Goal: Task Accomplishment & Management: Manage account settings

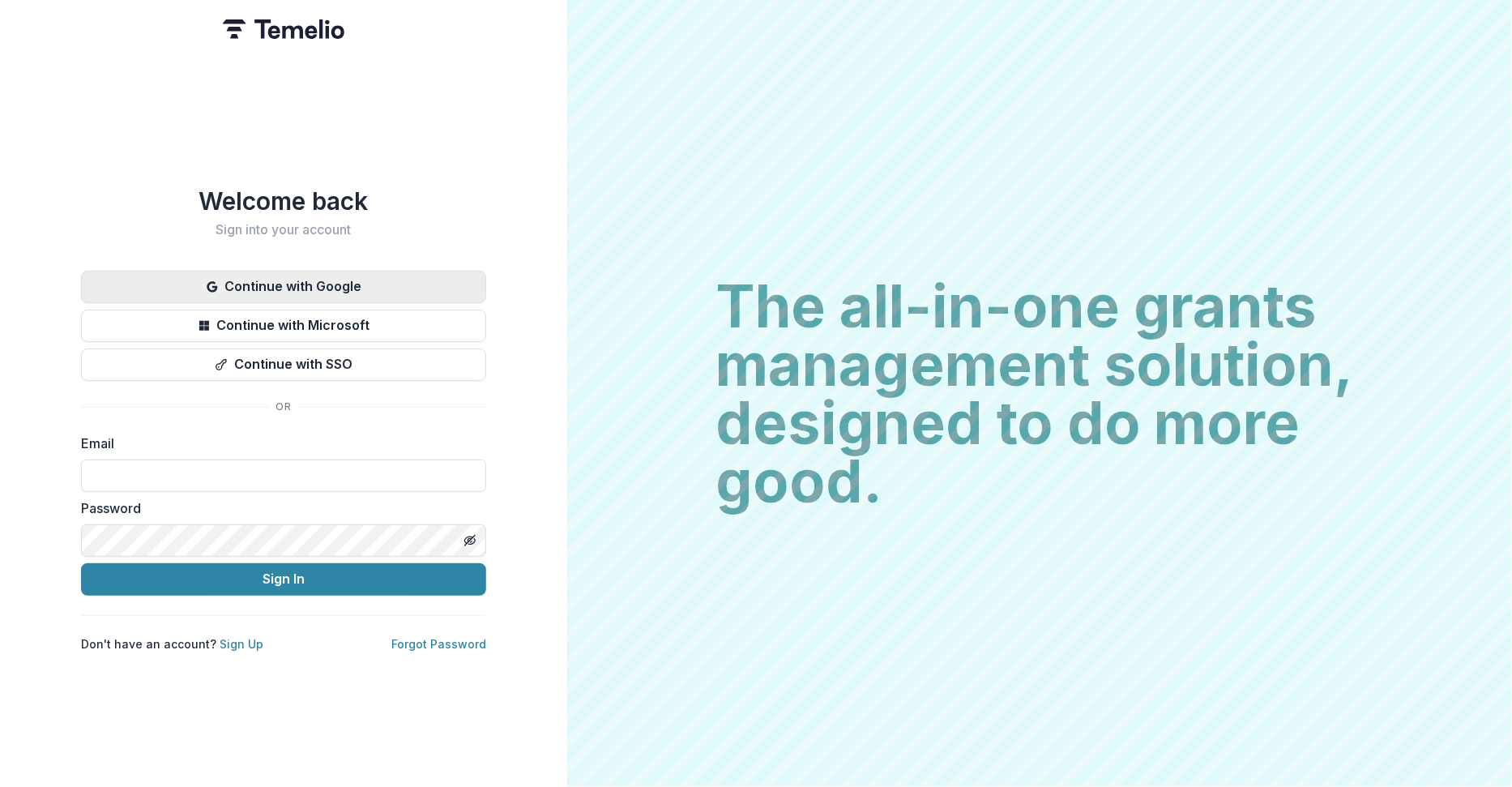
click at [403, 277] on button "Continue with Google" at bounding box center [284, 286] width 405 height 33
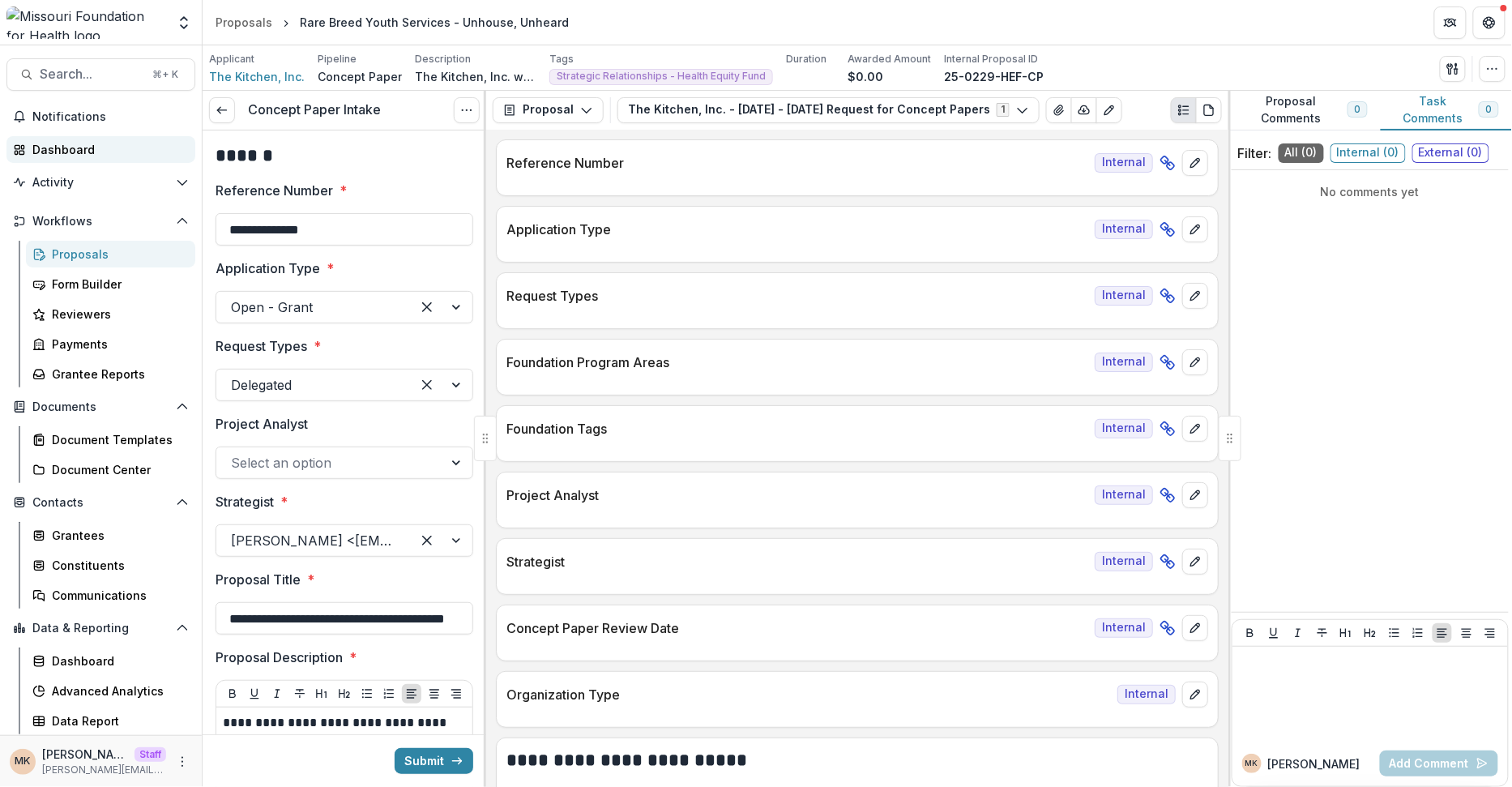
click at [61, 152] on div "Dashboard" at bounding box center [107, 150] width 150 height 17
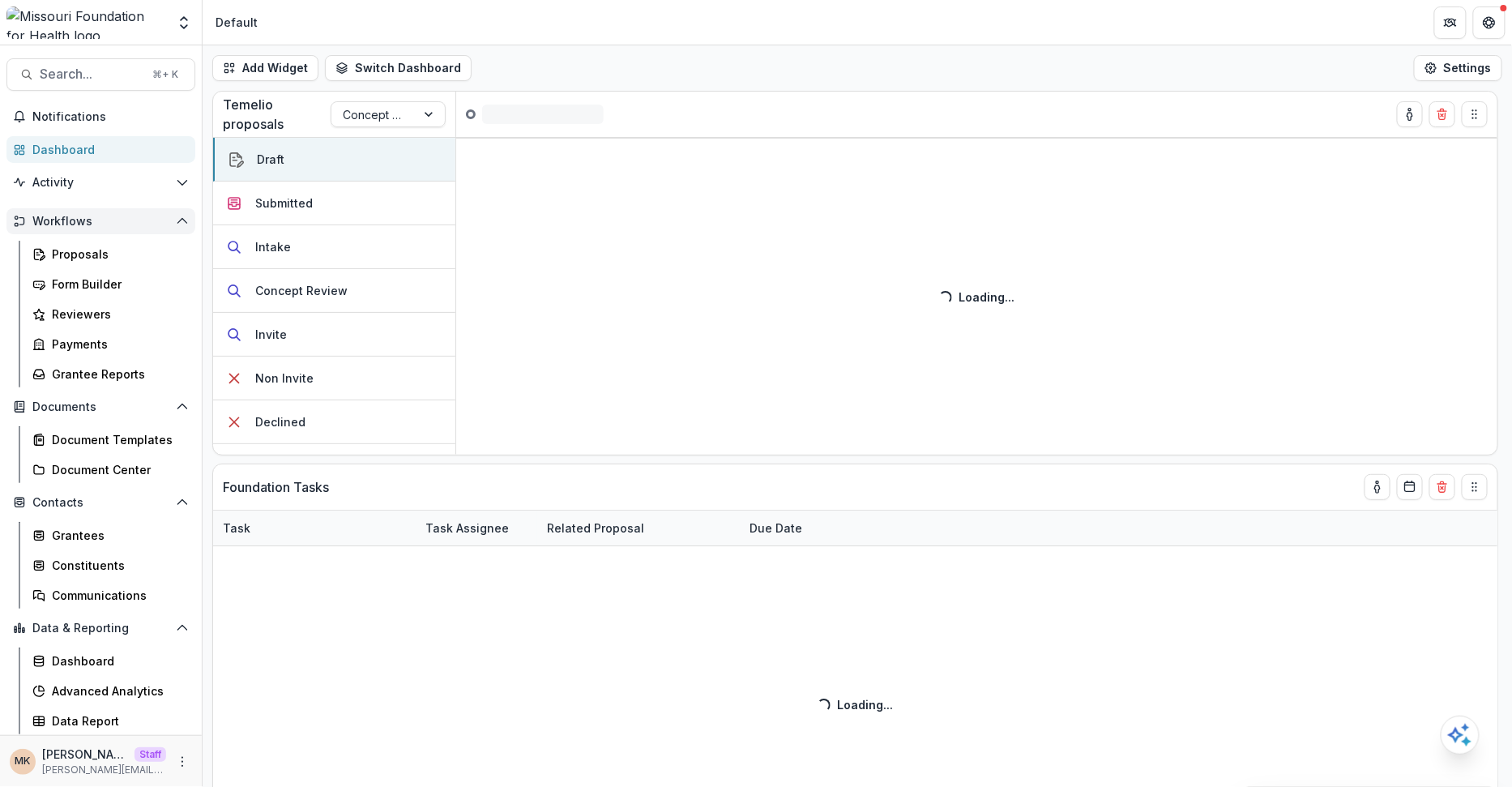
click at [81, 224] on span "Workflows" at bounding box center [101, 222] width 137 height 13
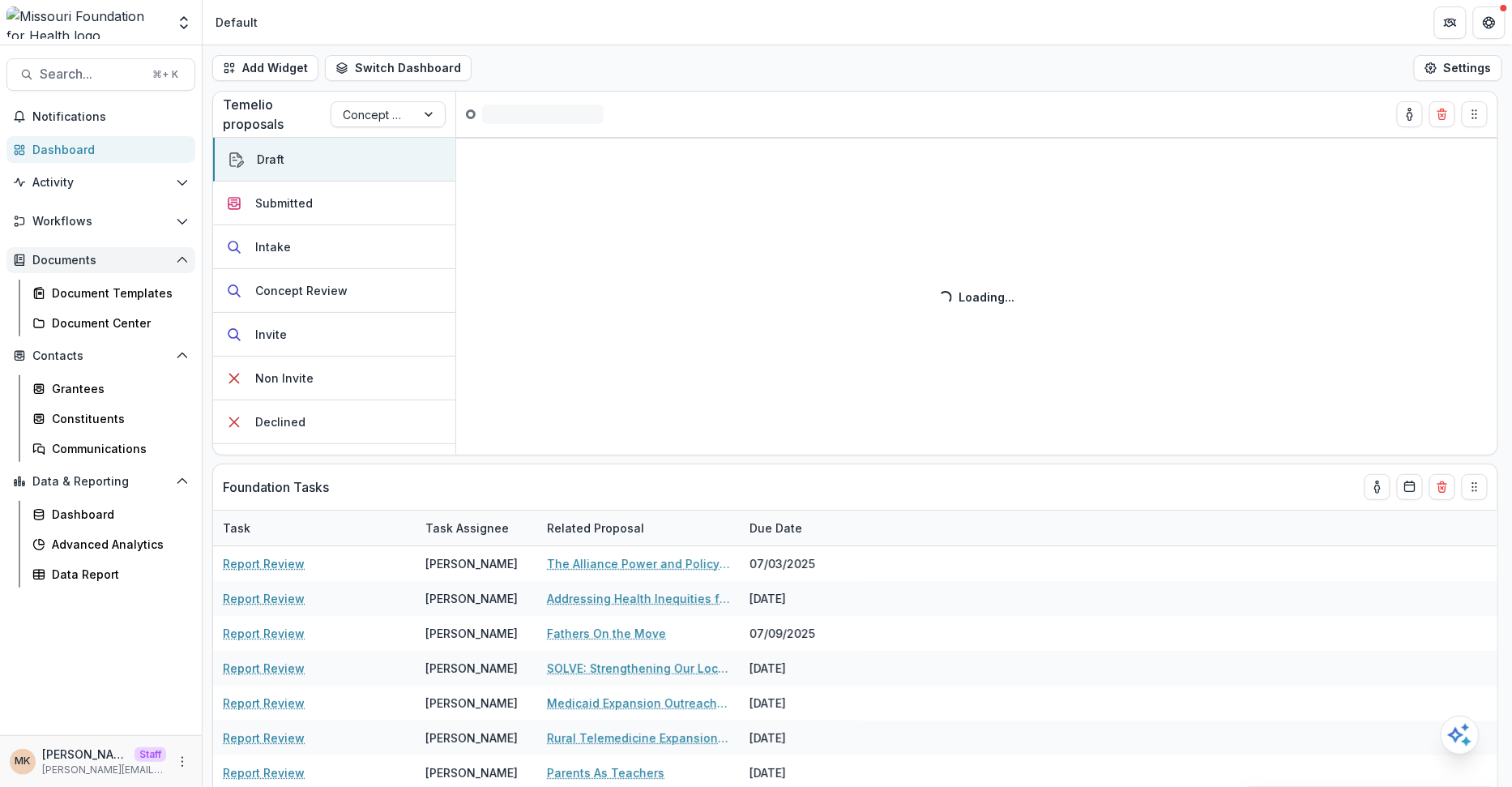
click at [62, 254] on span "Documents" at bounding box center [101, 260] width 137 height 13
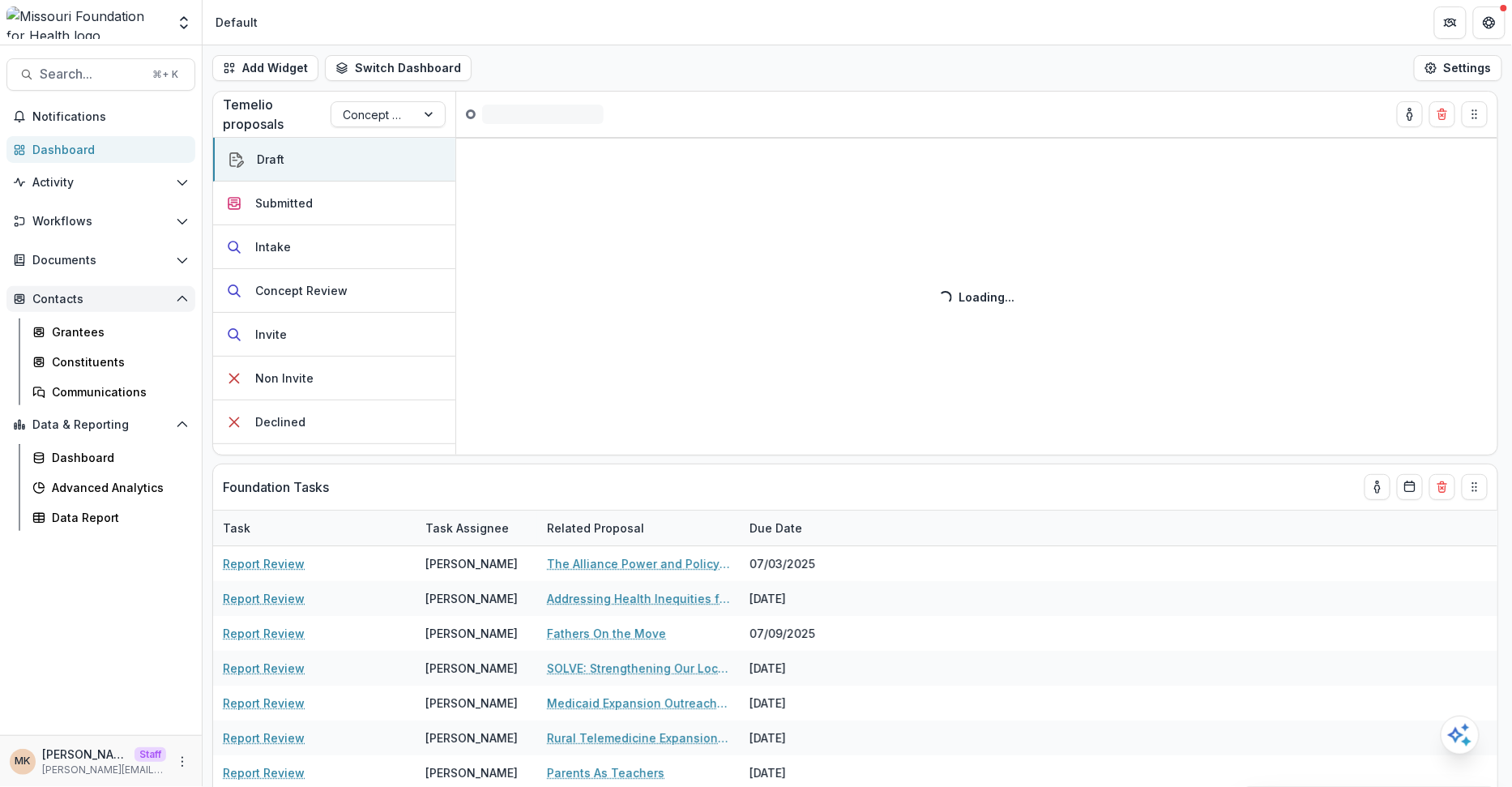
click at [55, 299] on span "Contacts" at bounding box center [101, 299] width 137 height 13
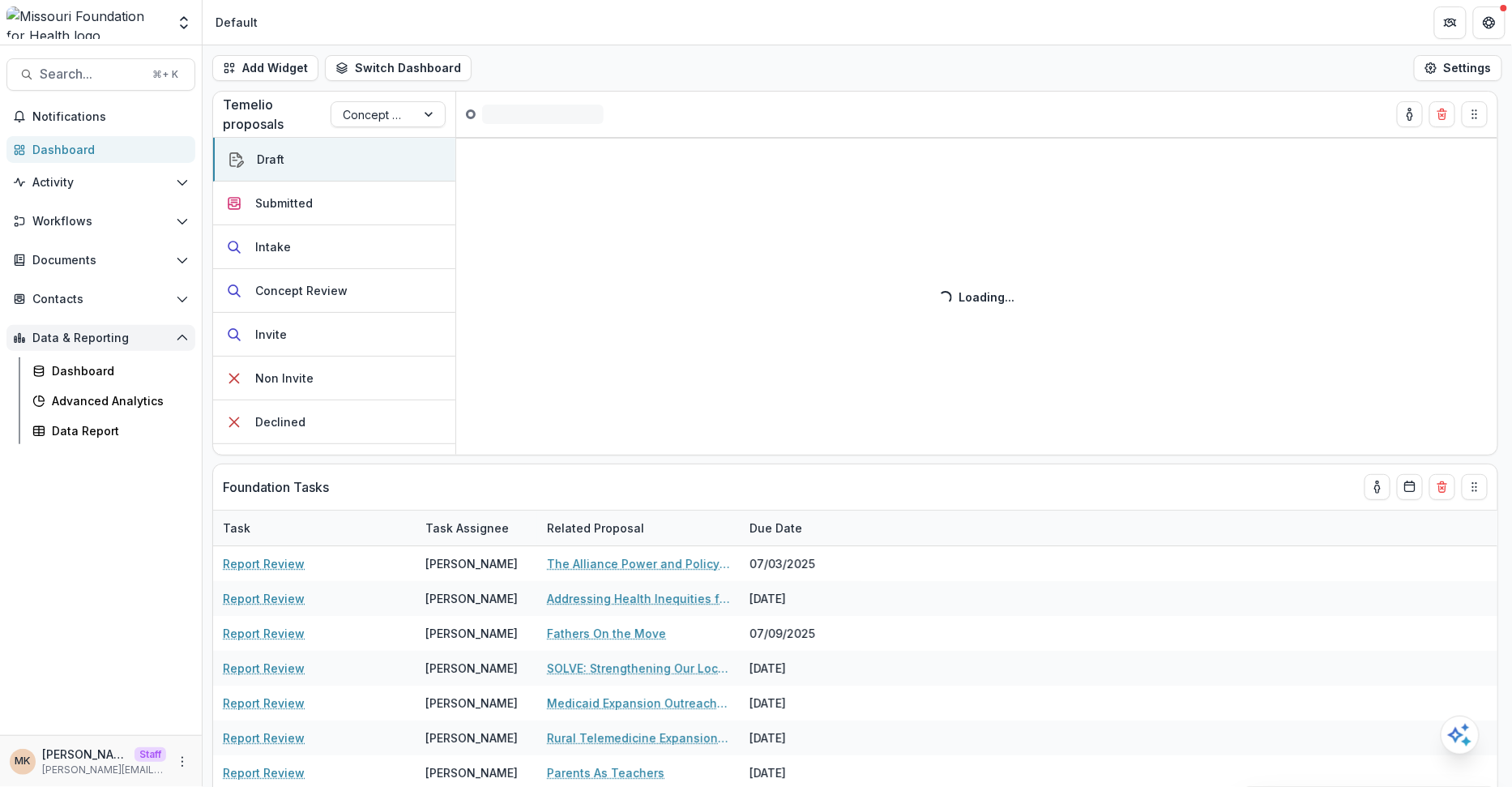
click at [55, 335] on span "Data & Reporting" at bounding box center [101, 338] width 137 height 13
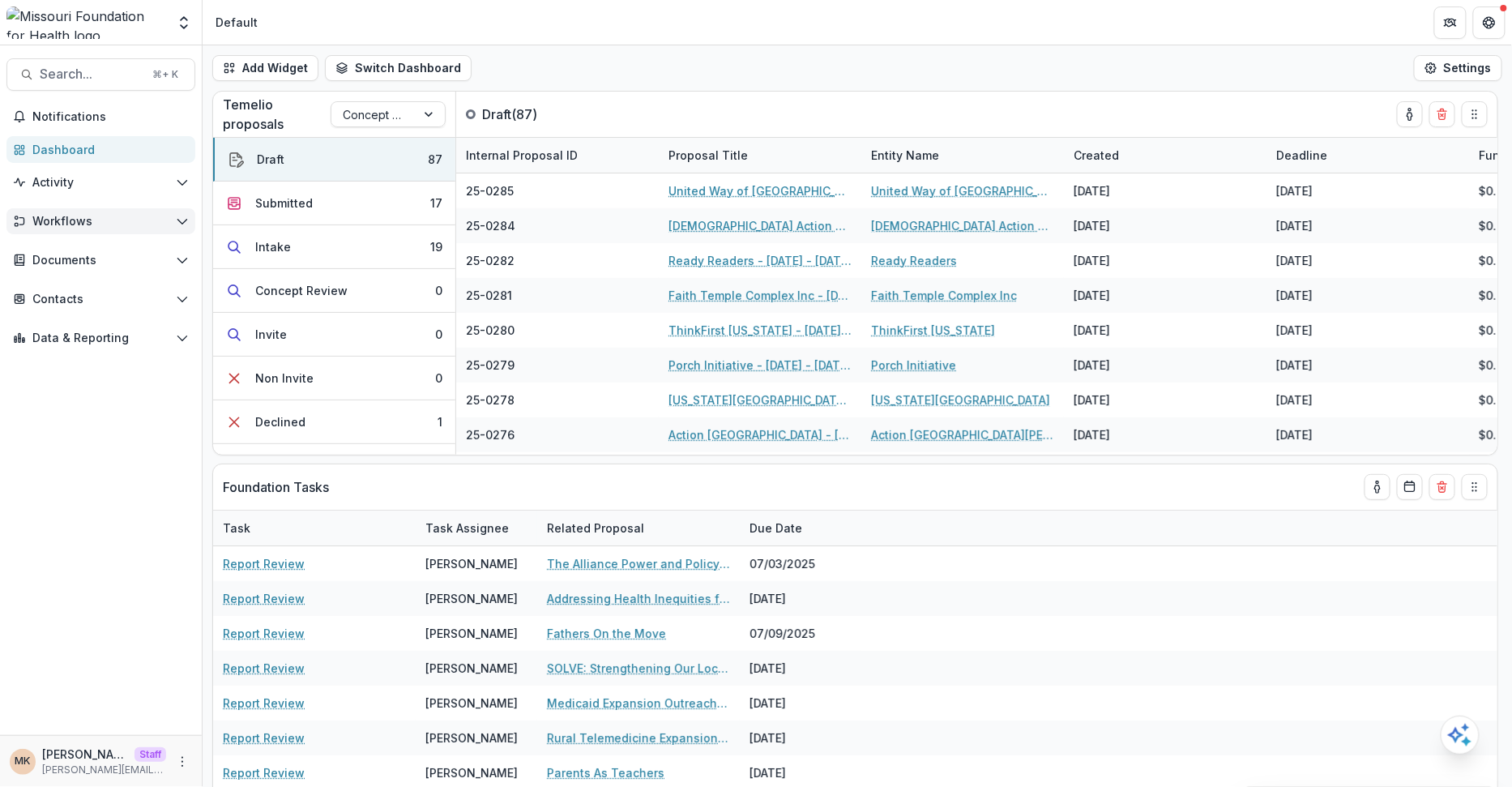
click at [72, 227] on span "Workflows" at bounding box center [101, 222] width 137 height 13
click at [70, 260] on div "Proposals" at bounding box center [117, 254] width 130 height 17
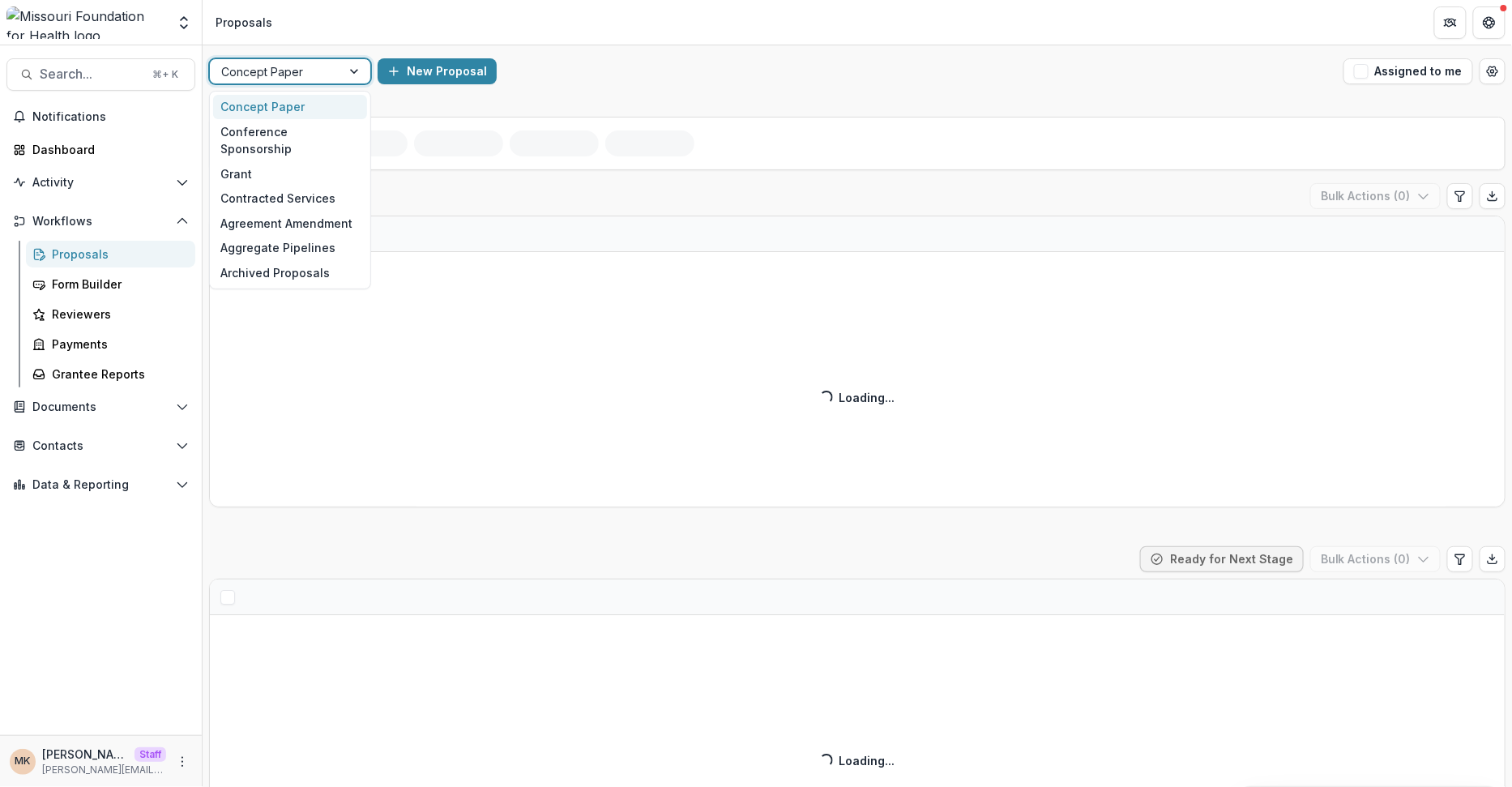
click at [321, 66] on div at bounding box center [275, 71] width 108 height 20
click at [301, 161] on div "Grant" at bounding box center [290, 174] width 154 height 25
click at [786, 59] on div "New Proposal" at bounding box center [857, 71] width 960 height 26
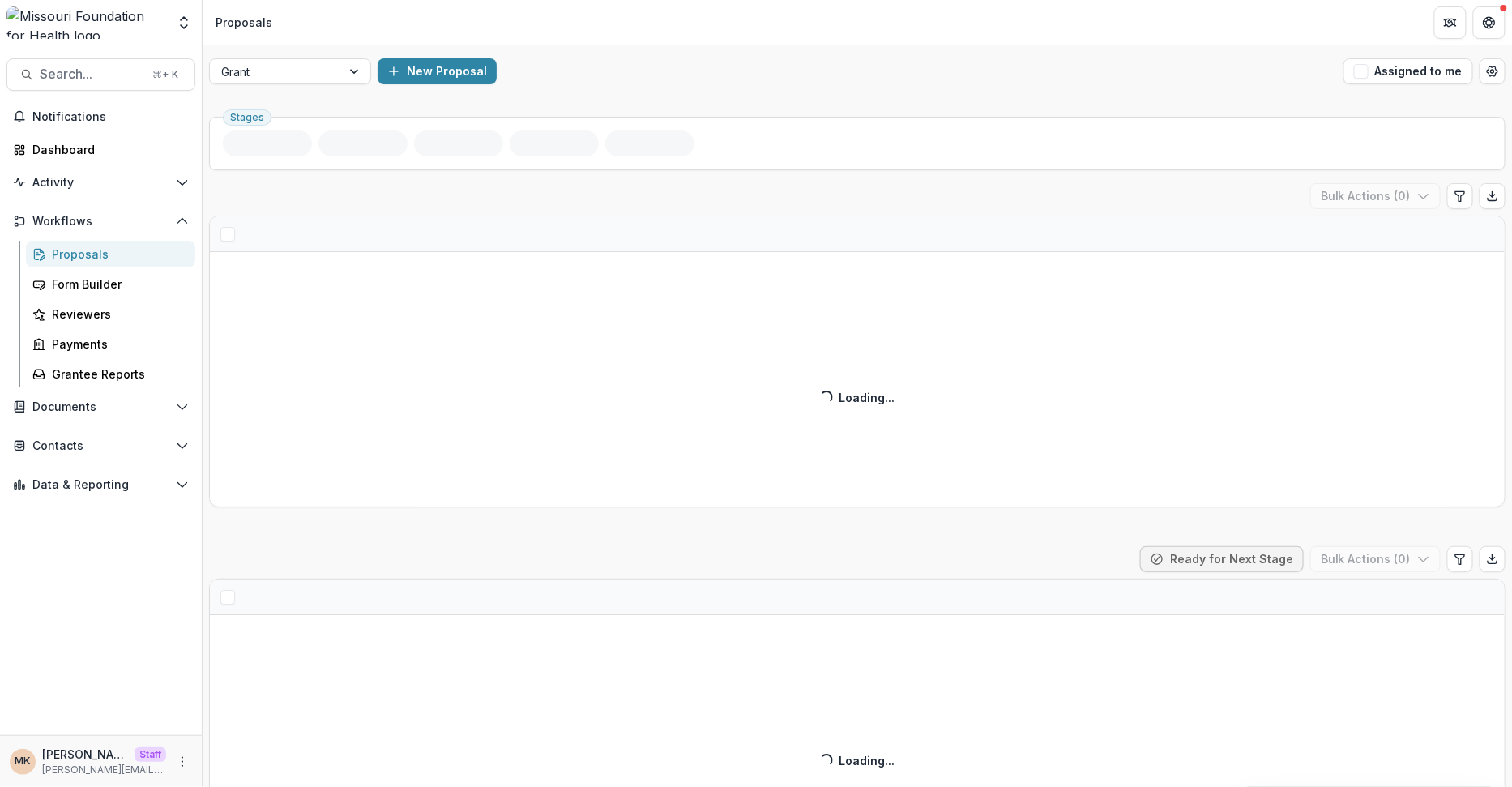
click at [688, 82] on div "New Proposal" at bounding box center [857, 71] width 960 height 26
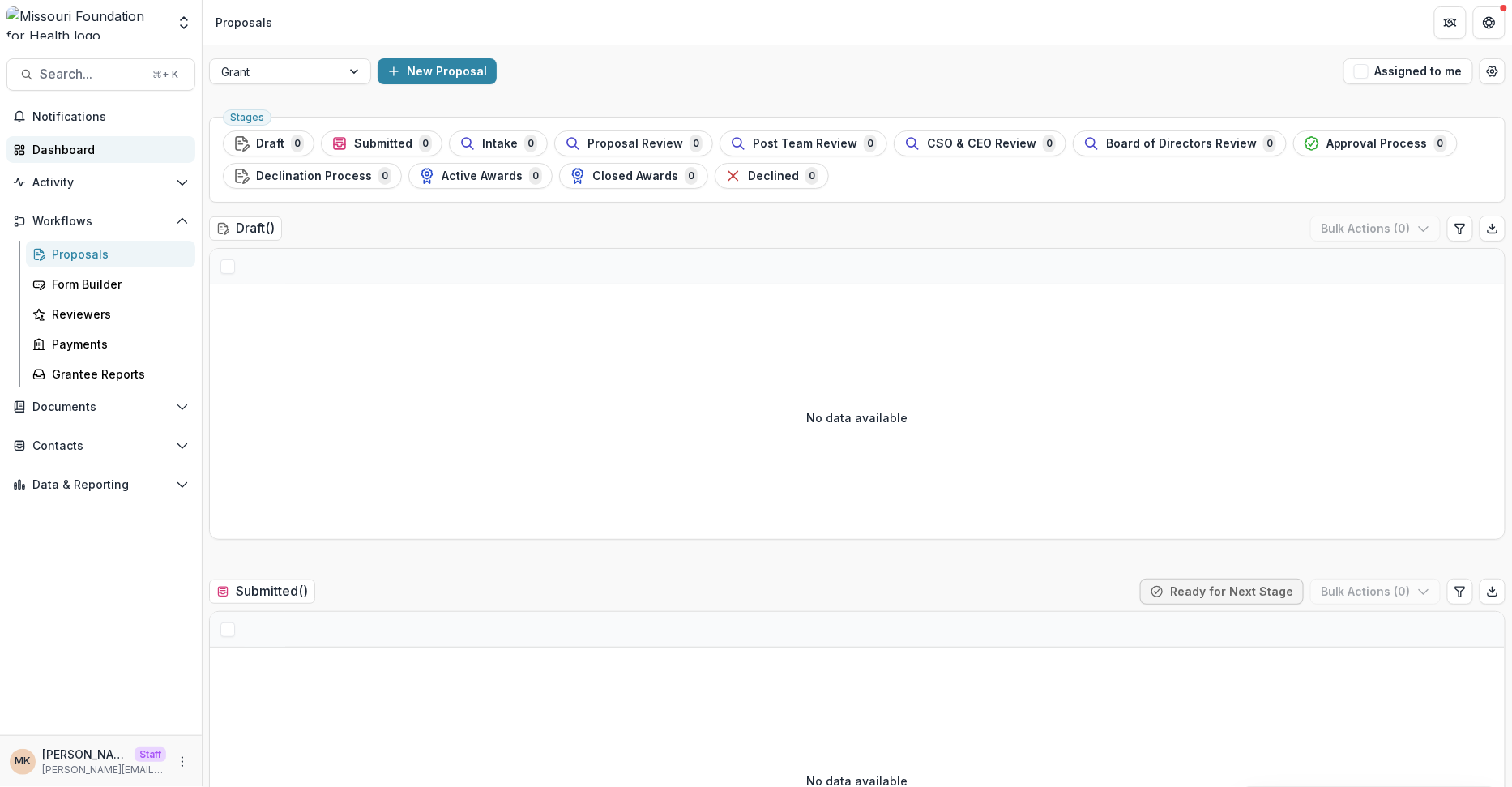
click at [86, 145] on div "Dashboard" at bounding box center [107, 150] width 150 height 17
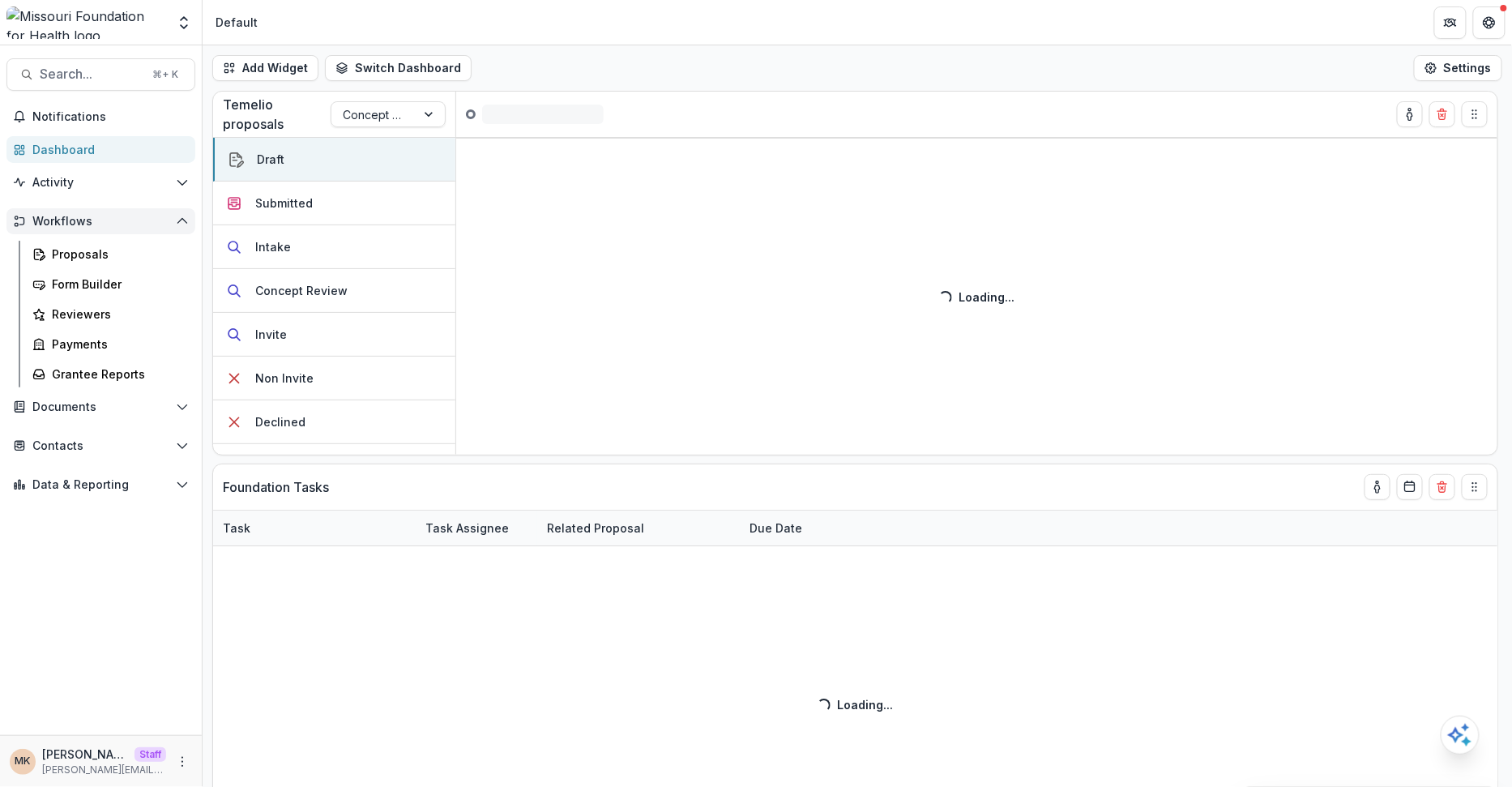
click at [101, 223] on span "Workflows" at bounding box center [101, 222] width 137 height 13
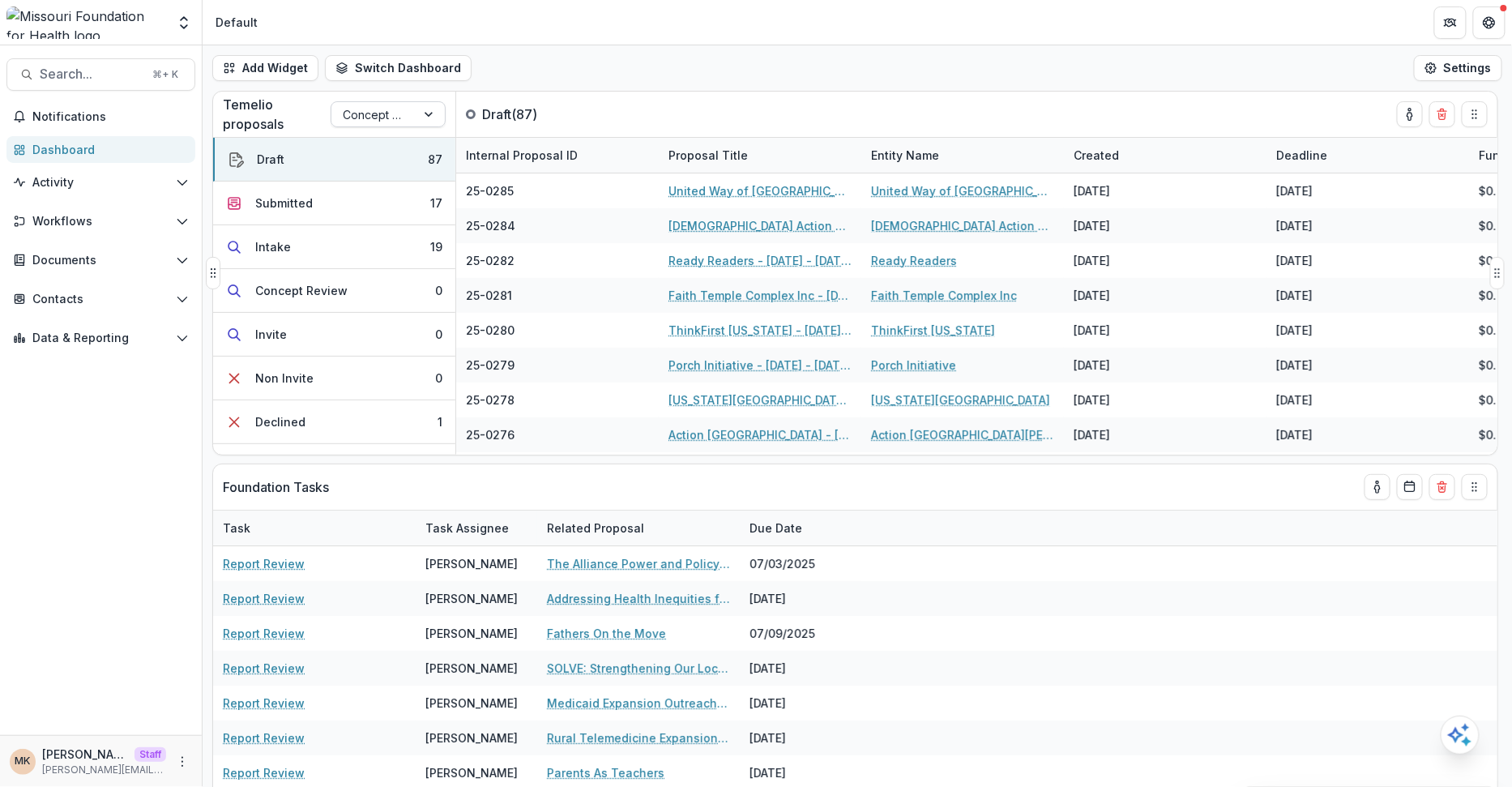
click at [422, 115] on div at bounding box center [430, 114] width 29 height 24
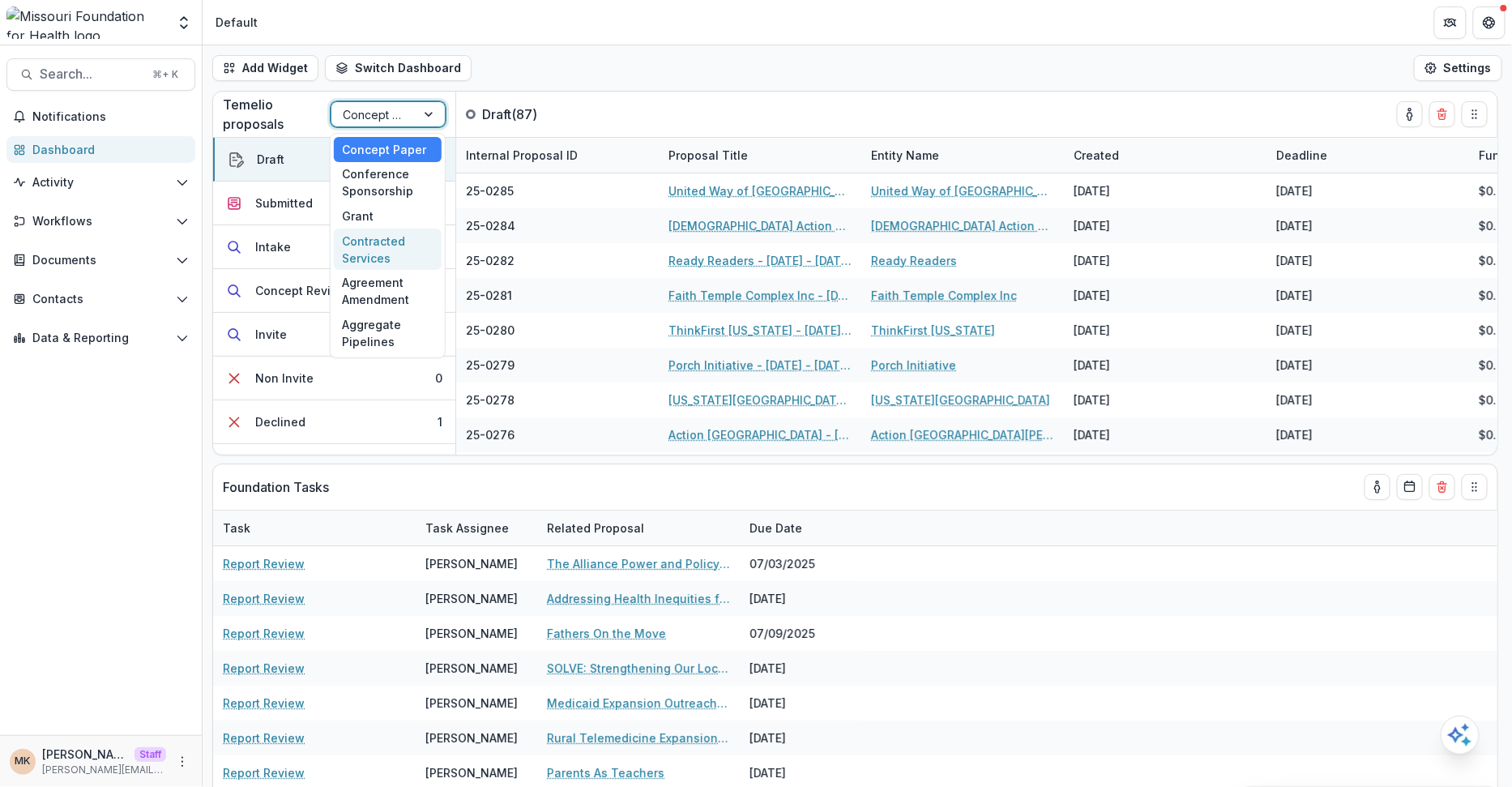
click at [385, 228] on div "Contracted Services" at bounding box center [388, 249] width 107 height 42
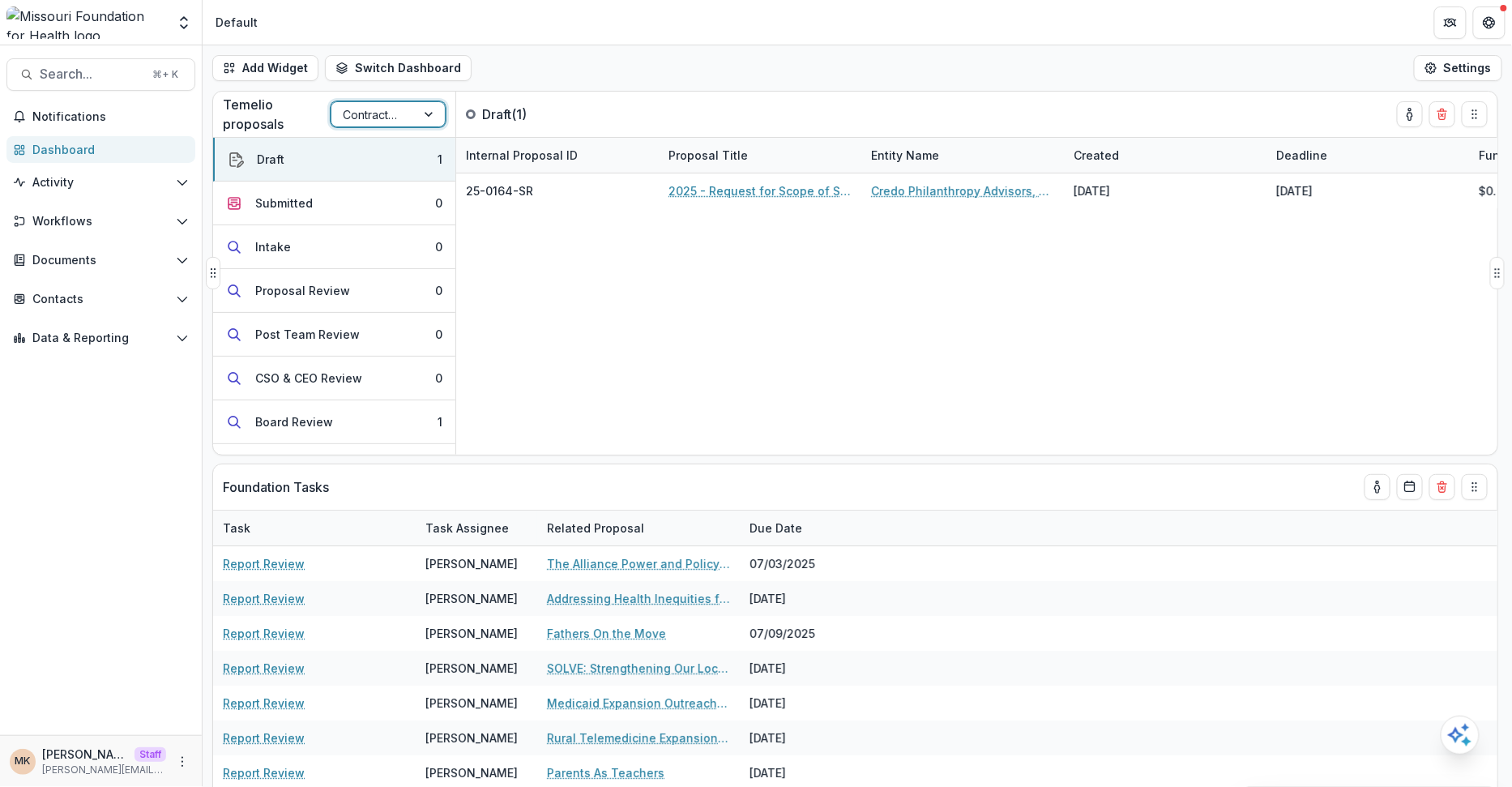
click at [361, 134] on div "Temelio proposals option Contracted Services, selected. Contracted Services" at bounding box center [335, 114] width 243 height 45
click at [364, 127] on div "Temelio proposals Contracted Services" at bounding box center [335, 114] width 243 height 45
click at [379, 122] on div at bounding box center [373, 115] width 61 height 20
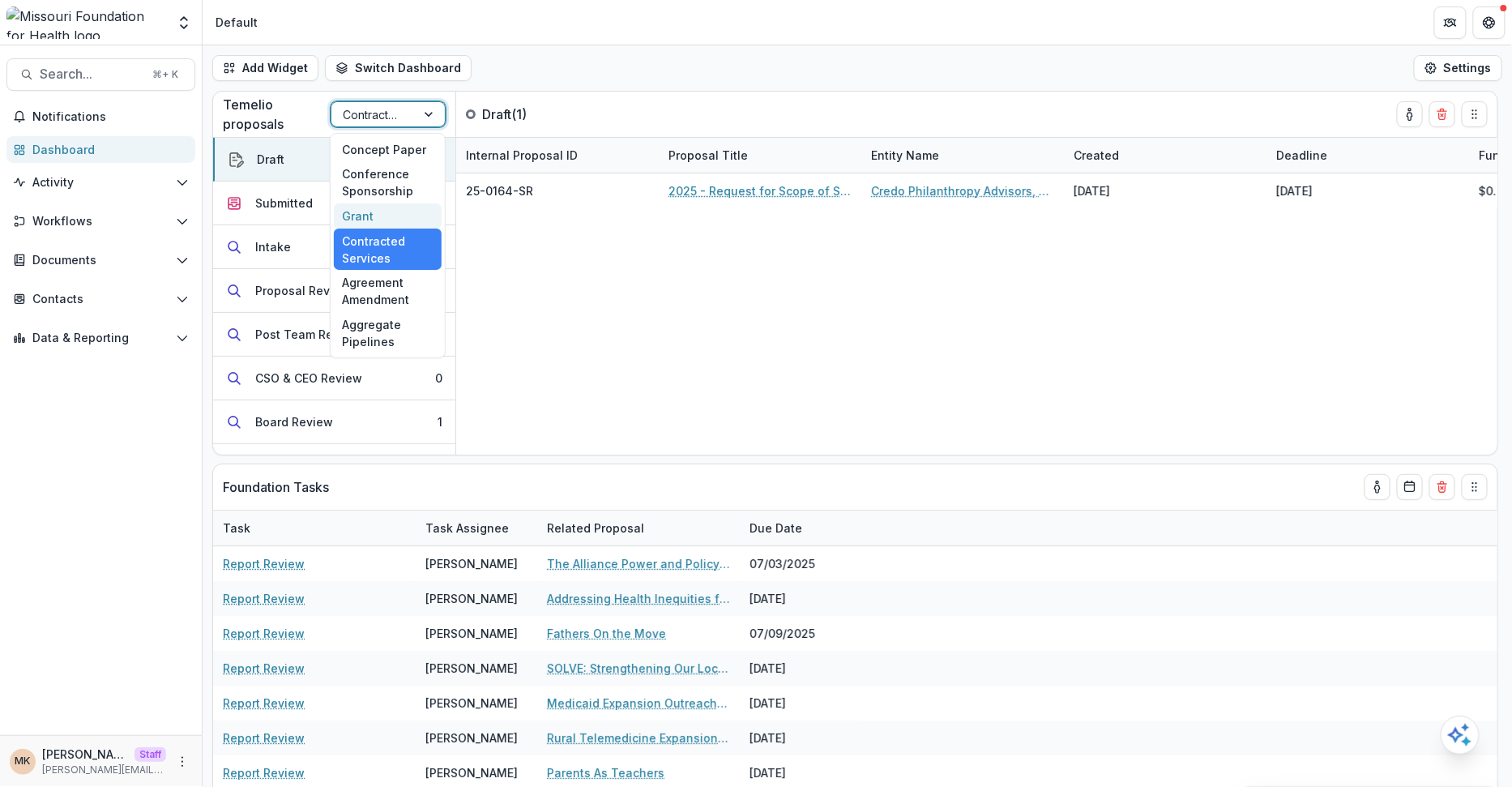
click at [382, 214] on div "Grant" at bounding box center [388, 216] width 107 height 25
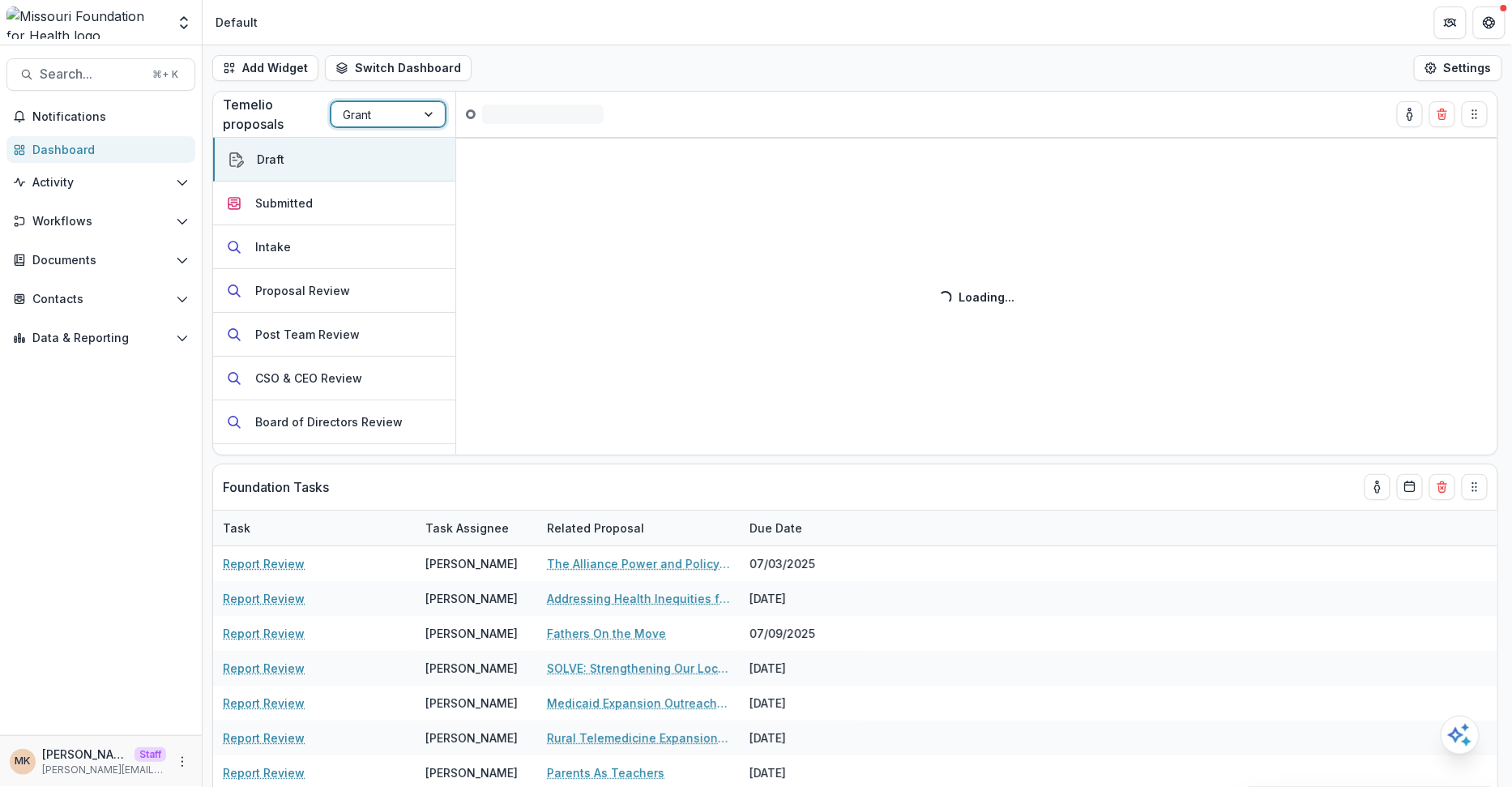
click at [382, 214] on button "Submitted" at bounding box center [334, 203] width 243 height 44
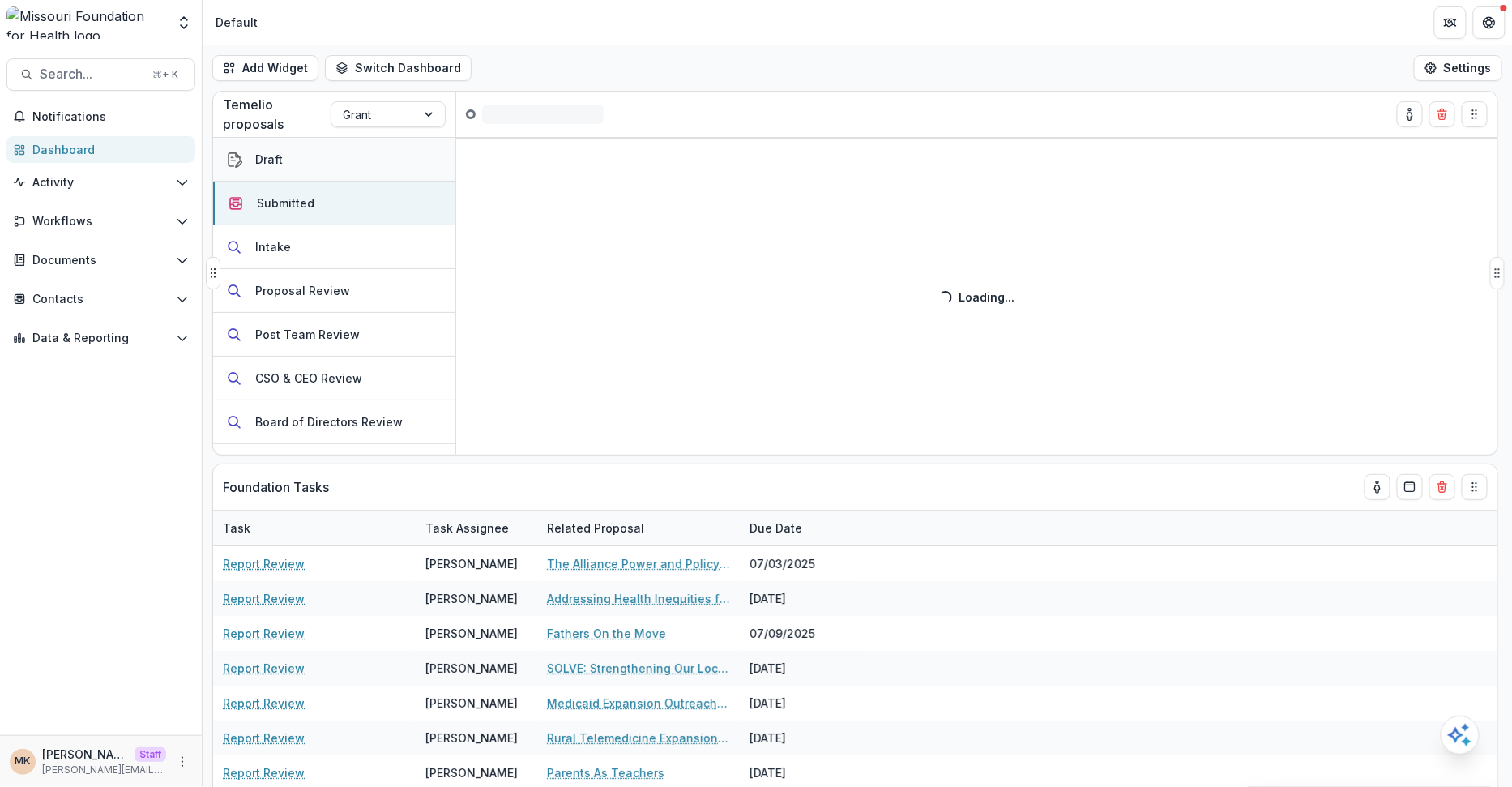
click at [347, 157] on button "Draft" at bounding box center [334, 160] width 243 height 44
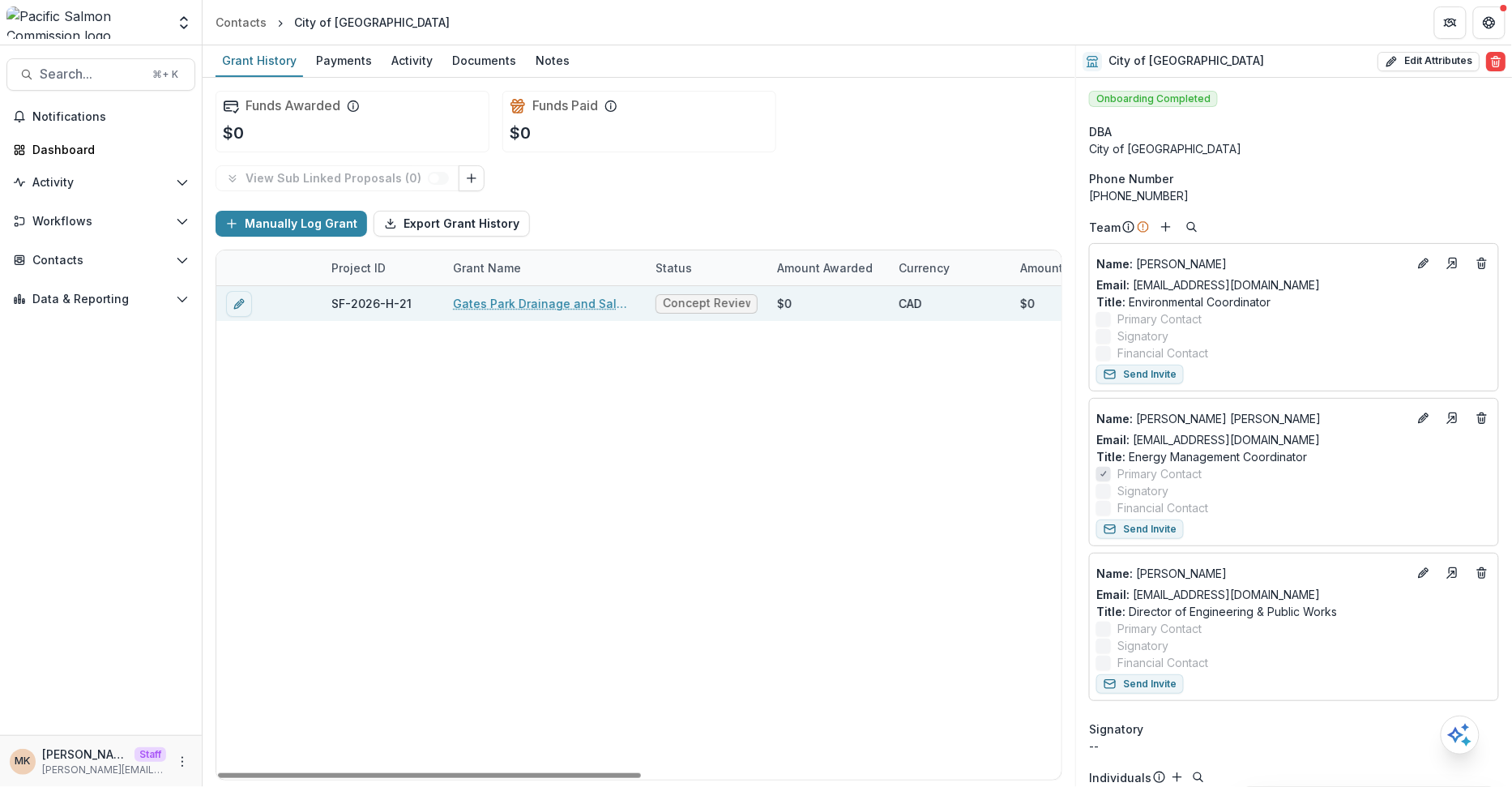
click at [479, 301] on link "Gates Park Drainage and Salmon Habitat Connectivity Study & Stream Works" at bounding box center [545, 303] width 183 height 17
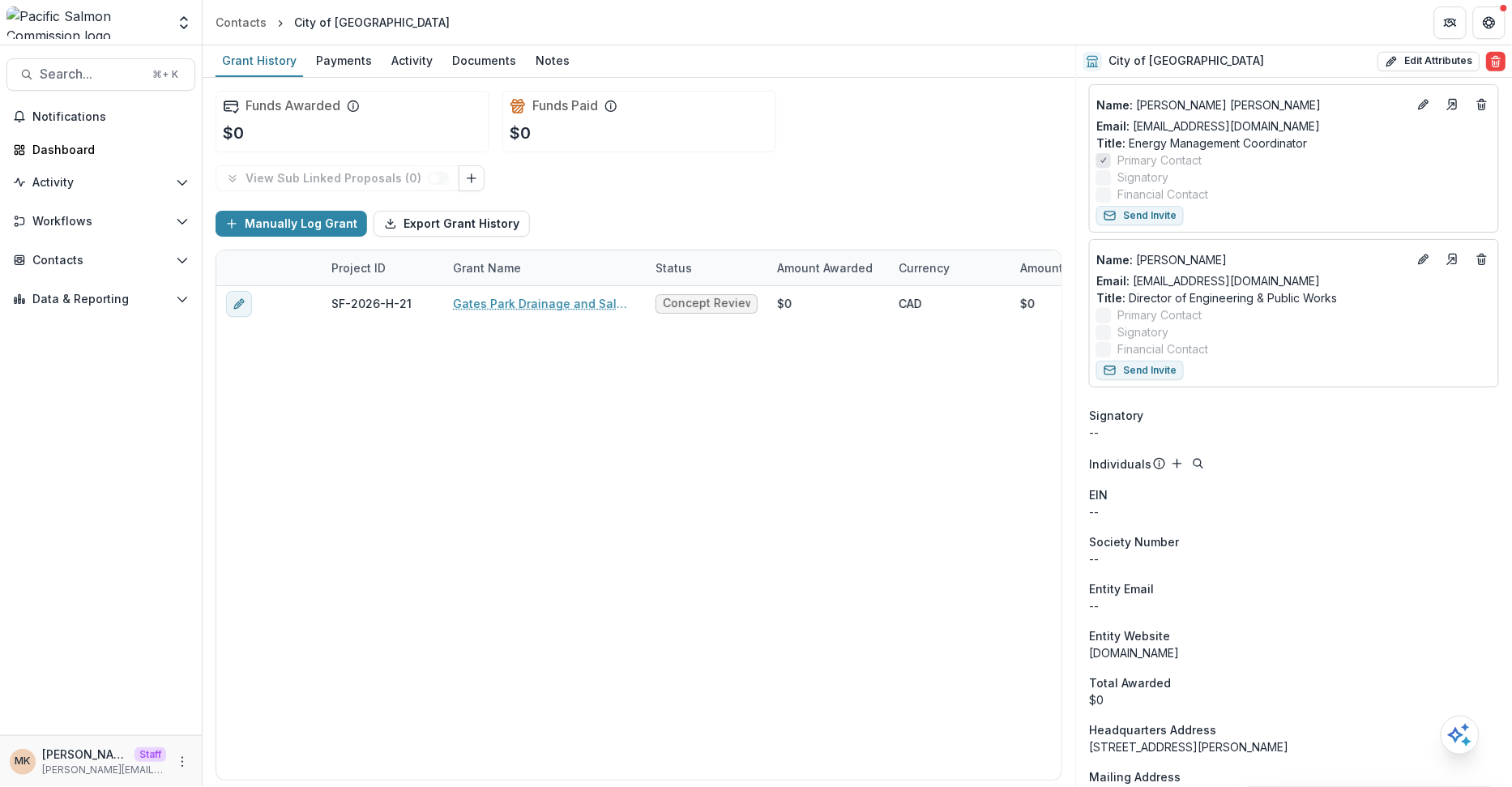
scroll to position [357, 0]
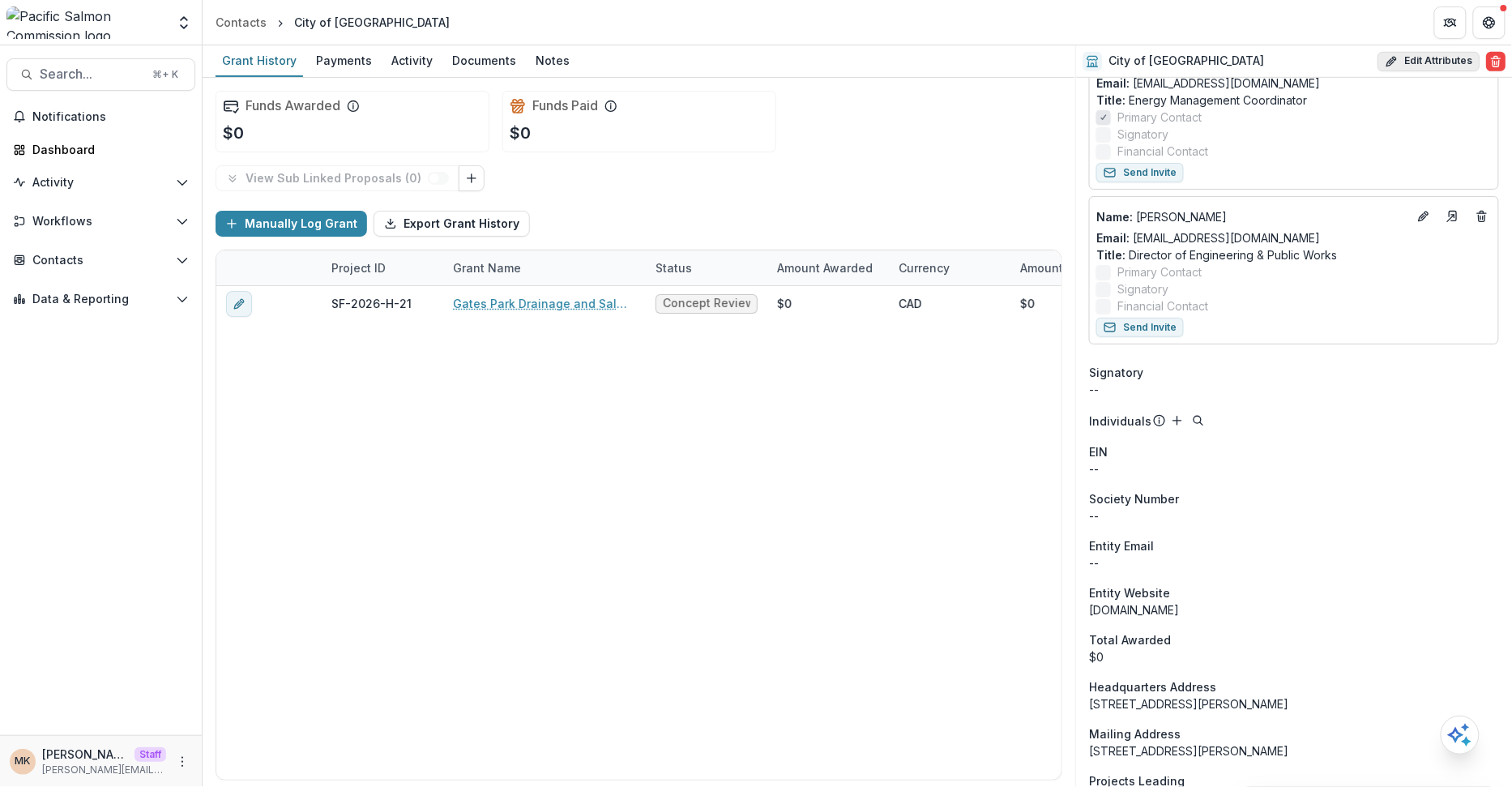
click at [1402, 61] on button "Edit Attributes" at bounding box center [1429, 61] width 102 height 19
select select
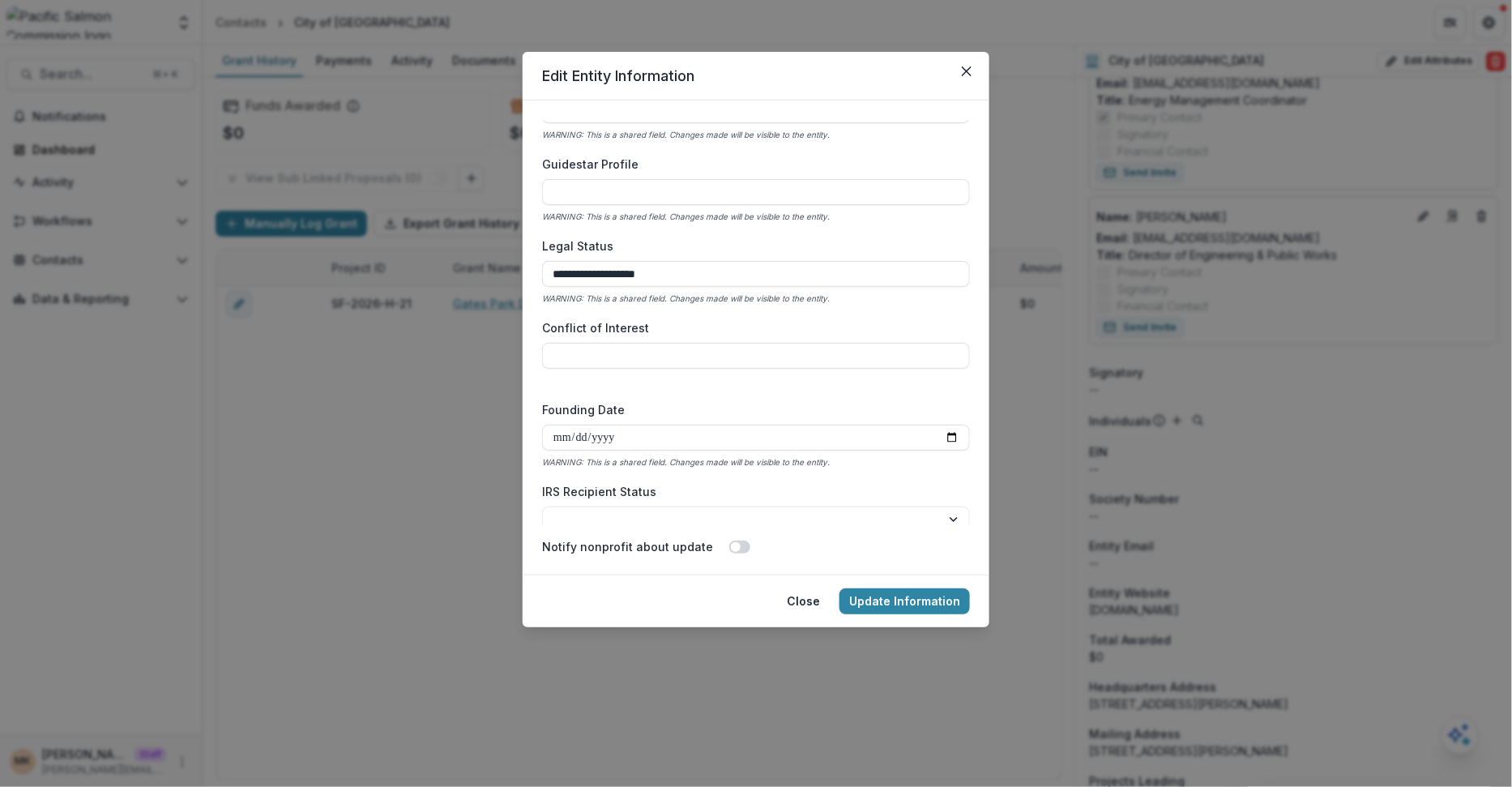
scroll to position [2211, 0]
click at [969, 71] on icon "Close" at bounding box center [967, 71] width 10 height 10
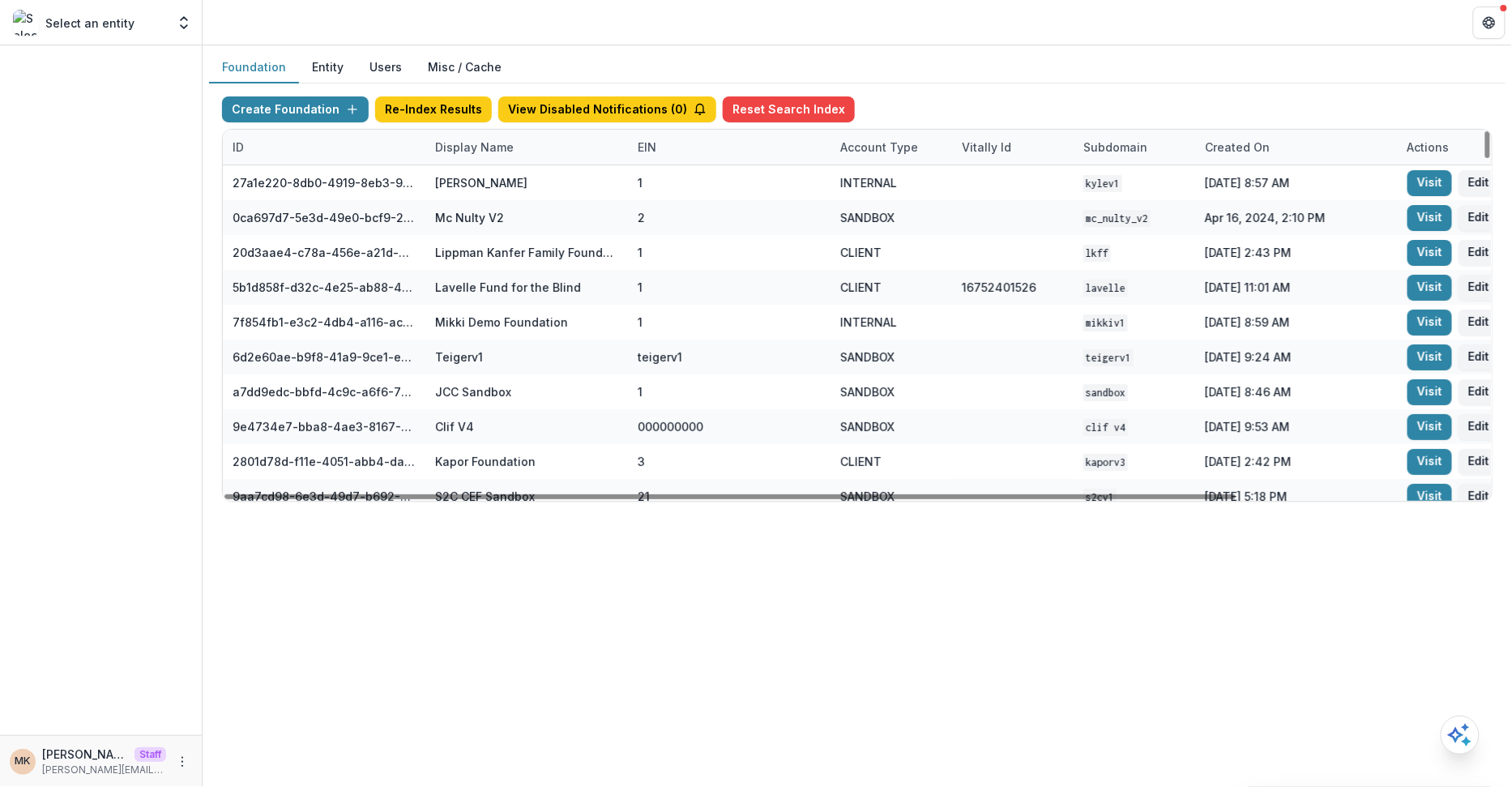
click at [481, 157] on div "Display Name" at bounding box center [526, 147] width 202 height 35
click at [479, 192] on input at bounding box center [526, 182] width 195 height 26
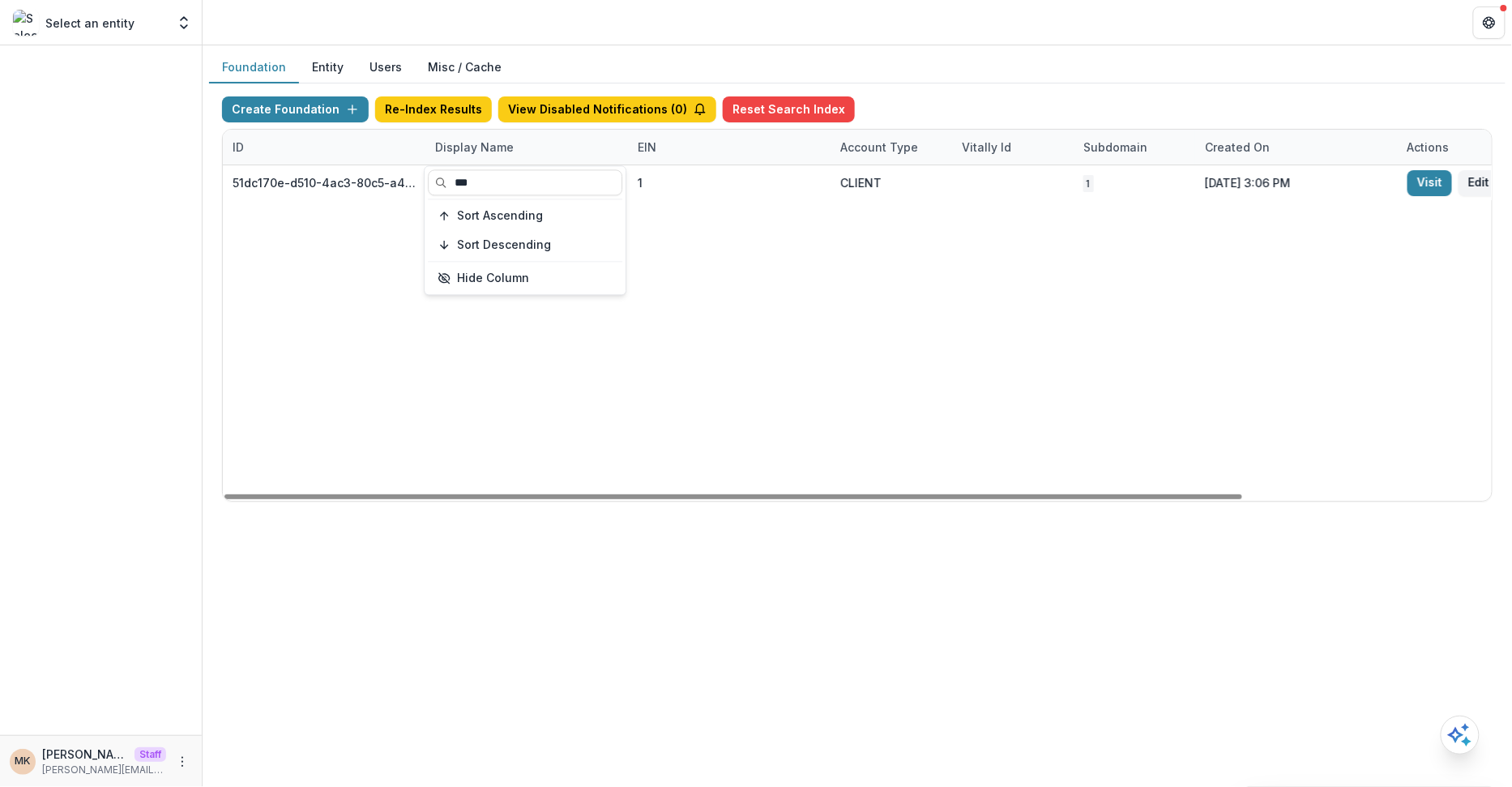
type input "***"
click at [1142, 81] on div "Foundation Entity Users Misc / Cache" at bounding box center [857, 68] width 1296 height 32
click at [478, 143] on div "Display Name" at bounding box center [474, 147] width 98 height 17
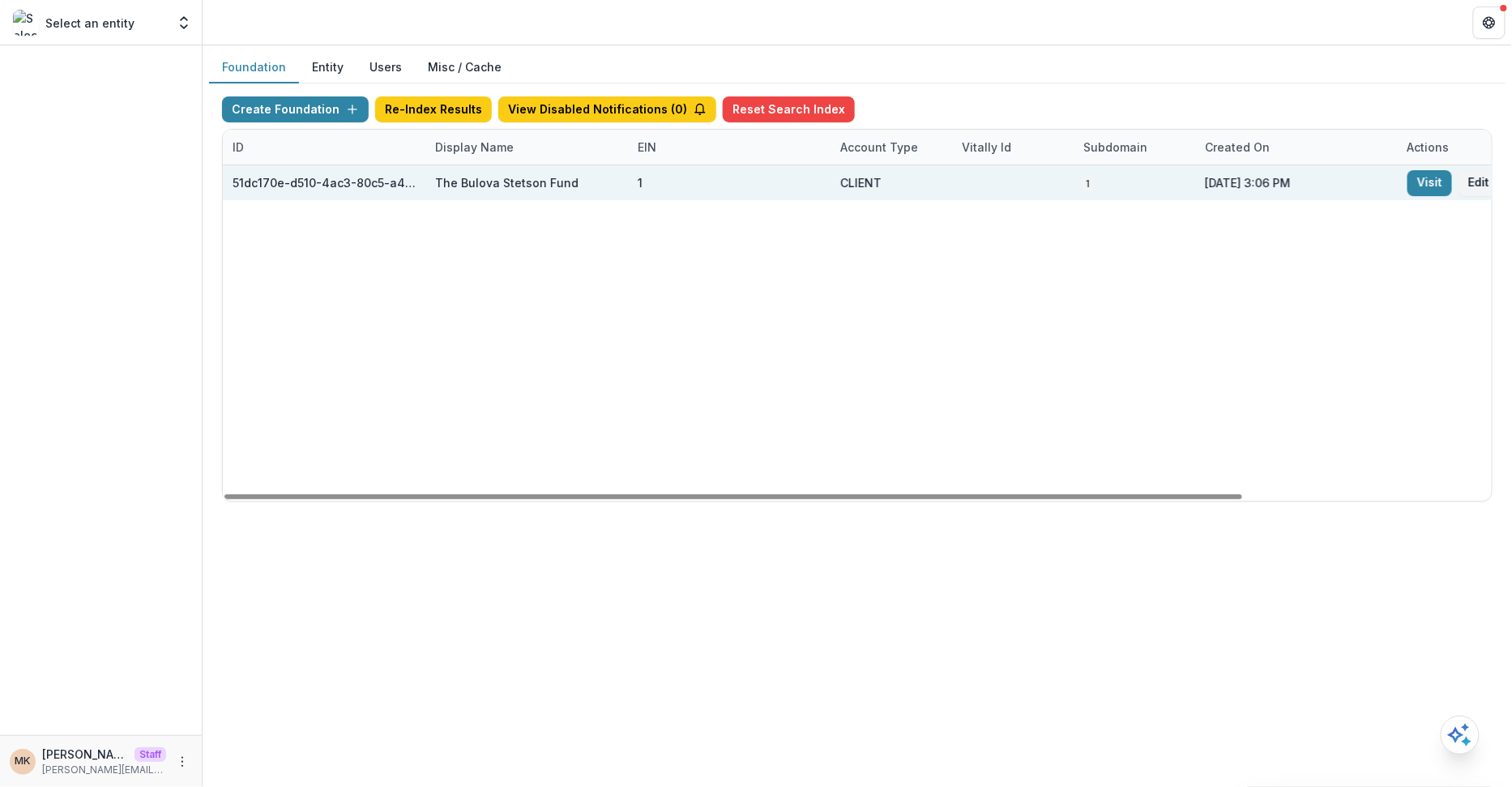
click at [477, 163] on div "ID Display Name EIN Account Type Vitally Id Subdomain Created on Actions Featur…" at bounding box center [857, 315] width 1269 height 371
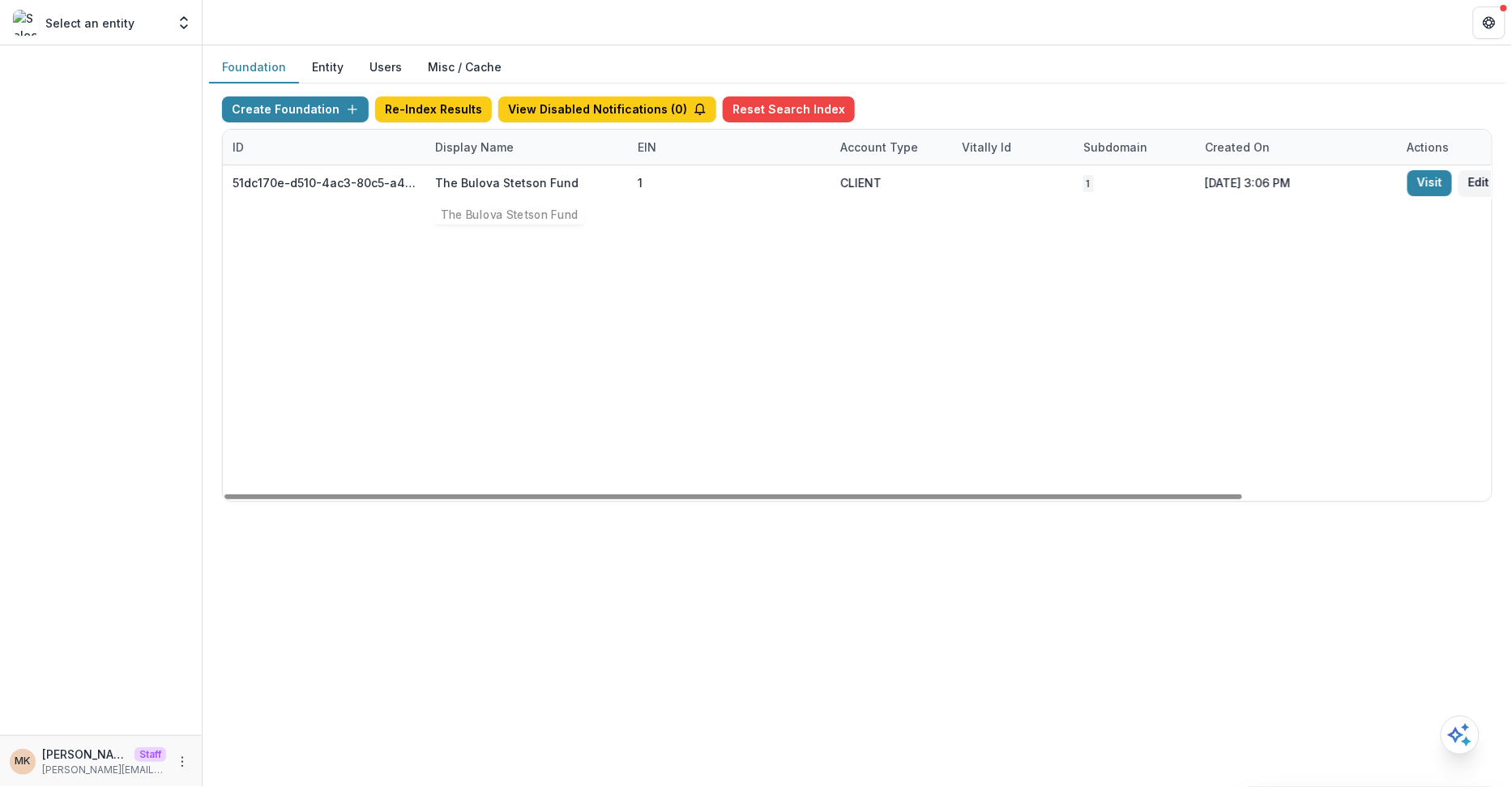
click at [477, 152] on div "Display Name" at bounding box center [474, 147] width 98 height 17
click at [477, 180] on input "***" at bounding box center [526, 182] width 195 height 26
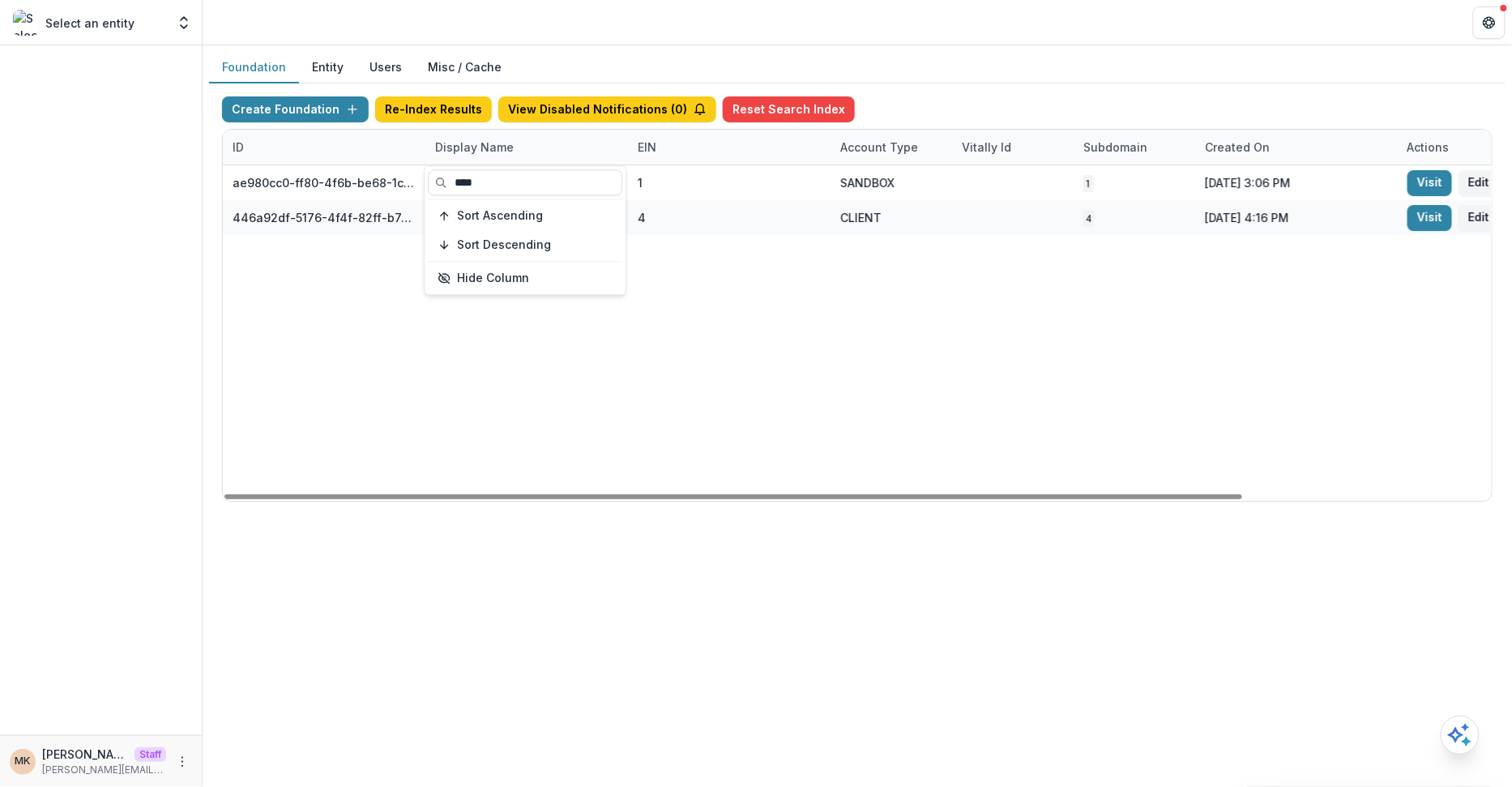
type input "****"
click at [955, 98] on div "Create Foundation Re-Index Results View Disabled Notifications ( 0 ) Reset Sear…" at bounding box center [857, 113] width 1271 height 33
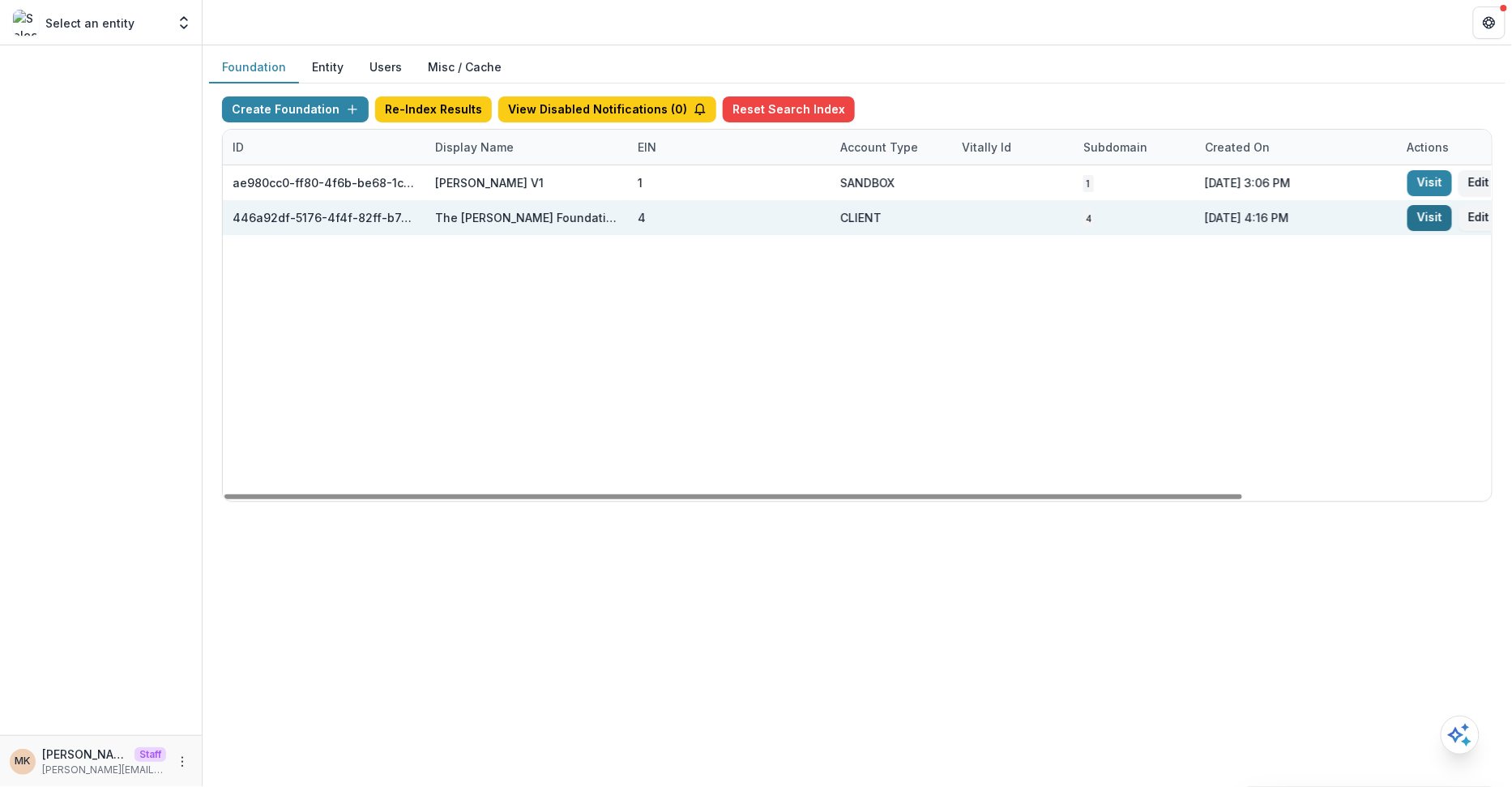
click at [1439, 212] on link "Visit" at bounding box center [1430, 218] width 44 height 26
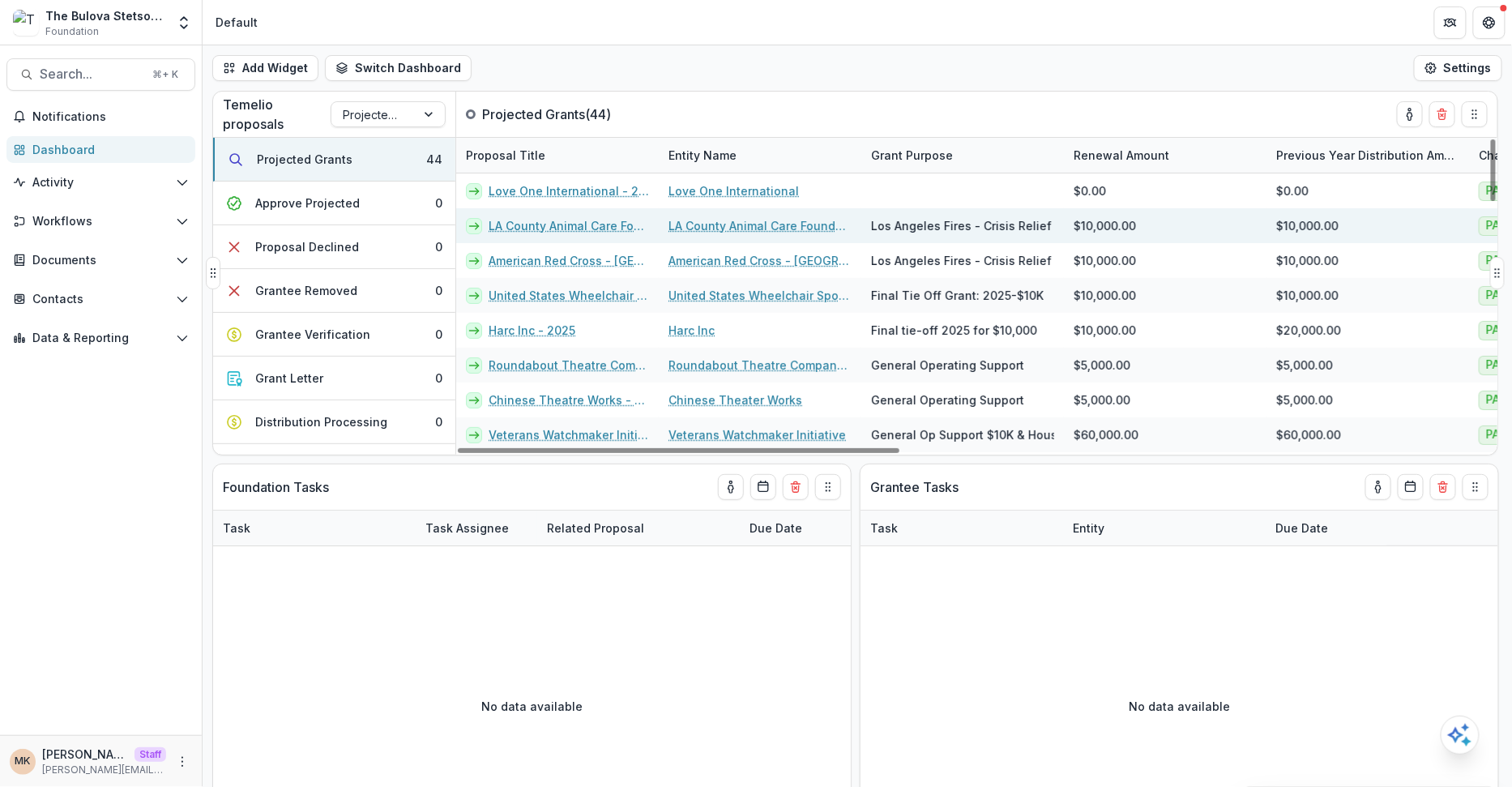
click at [539, 219] on link "LA County Animal Care Foundation - 2025" at bounding box center [568, 226] width 160 height 17
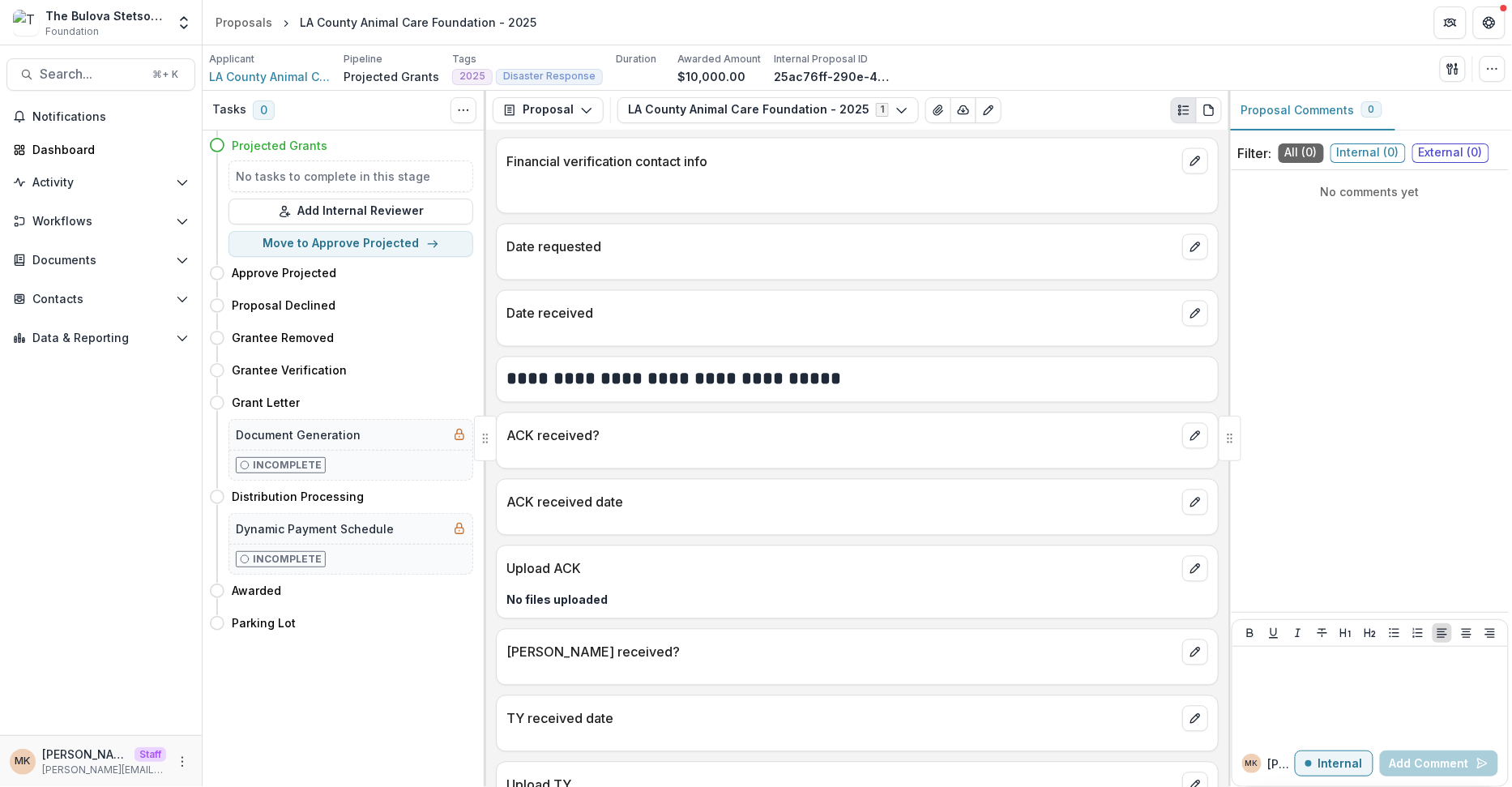
scroll to position [1114, 0]
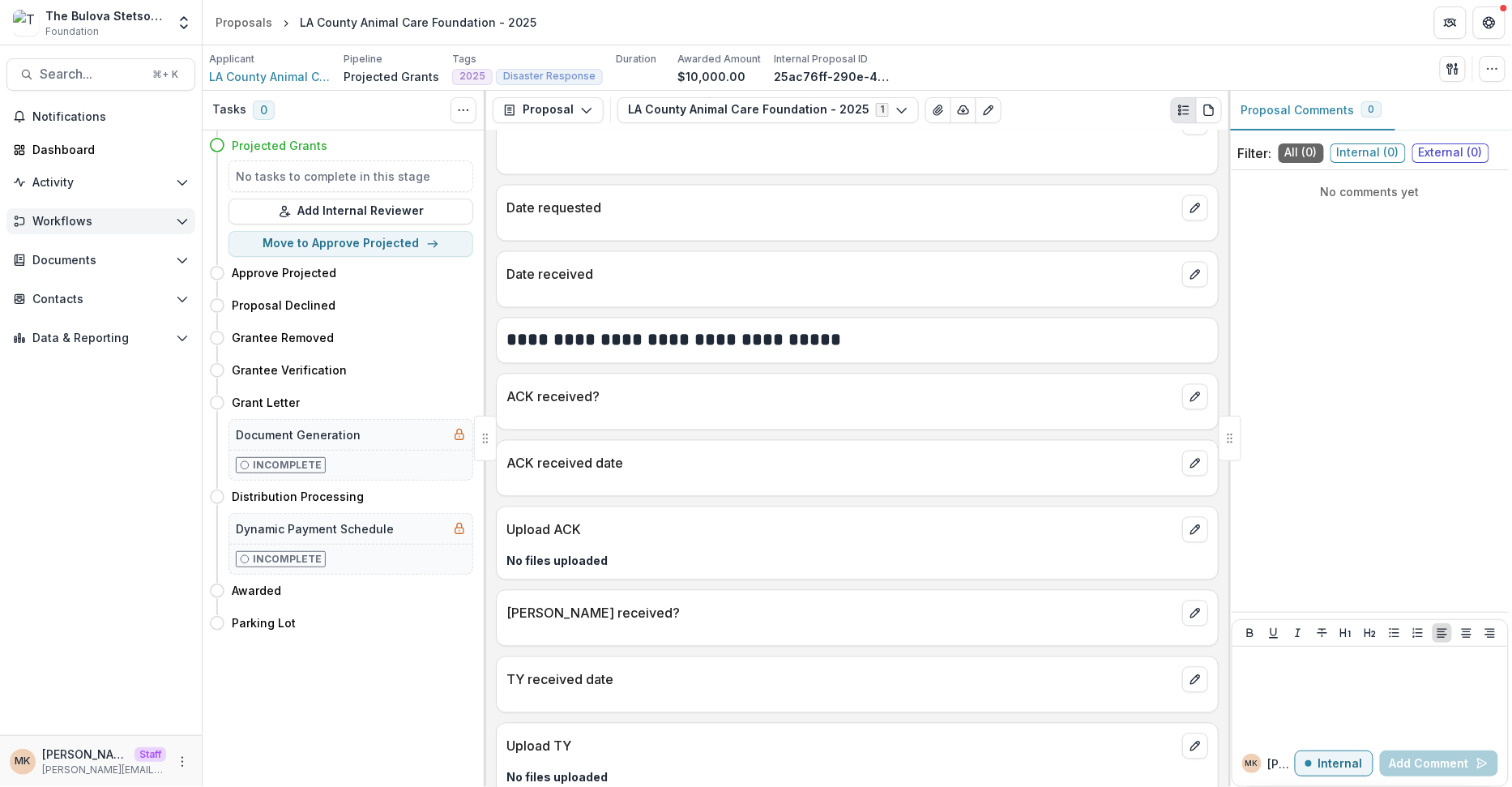
click at [93, 220] on span "Workflows" at bounding box center [101, 222] width 137 height 13
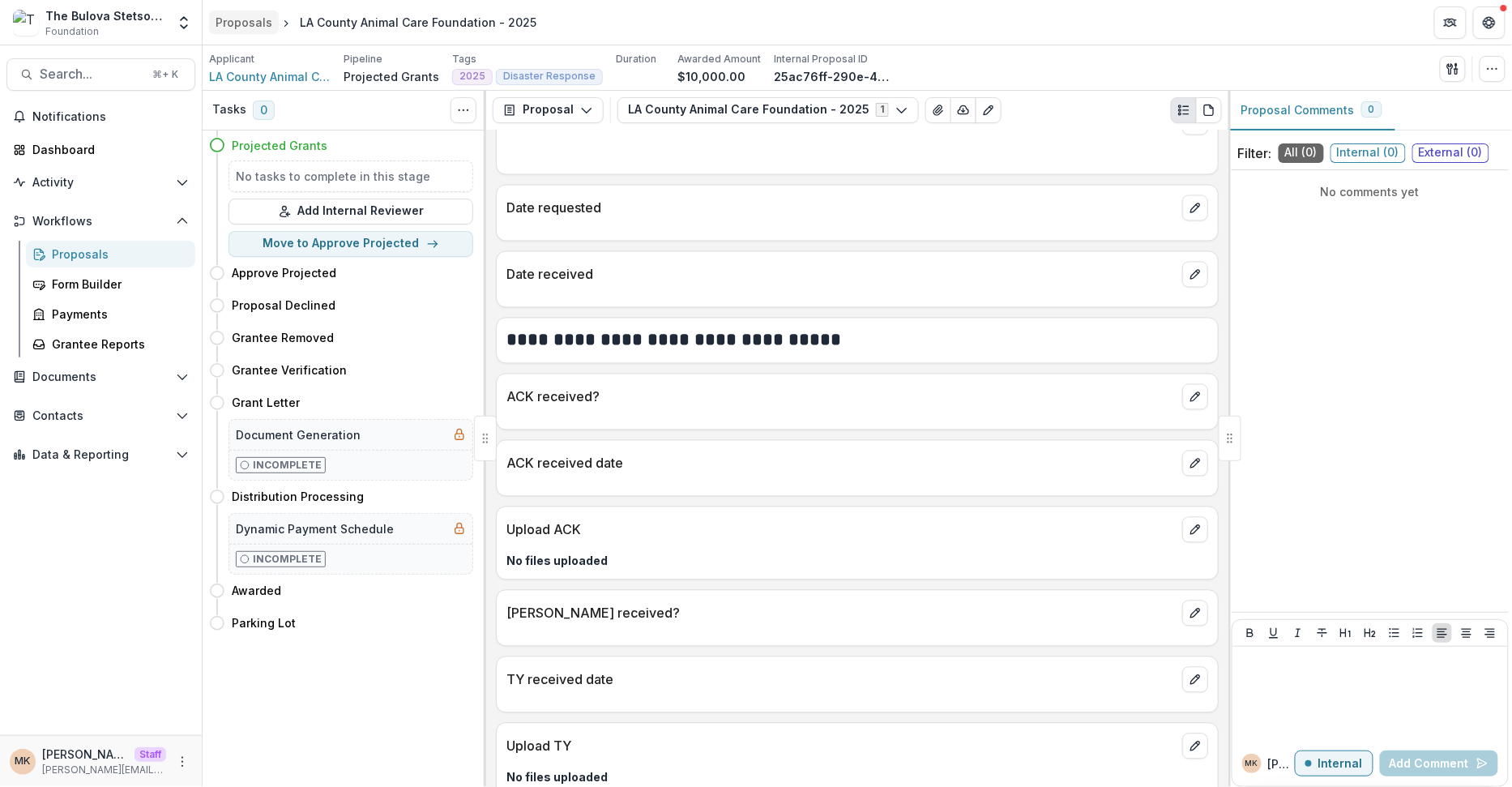
click at [234, 24] on div "Proposals" at bounding box center [244, 22] width 57 height 17
